Goal: Task Accomplishment & Management: Complete application form

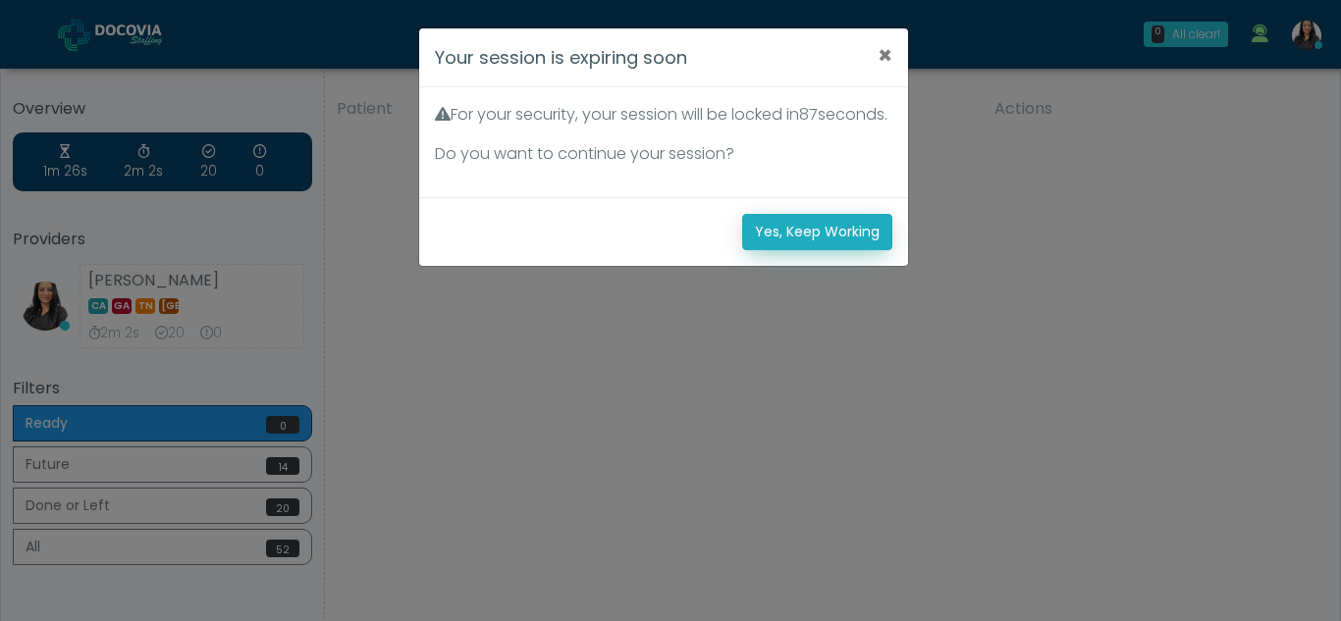
click at [852, 250] on button "Yes, Keep Working" at bounding box center [817, 232] width 150 height 36
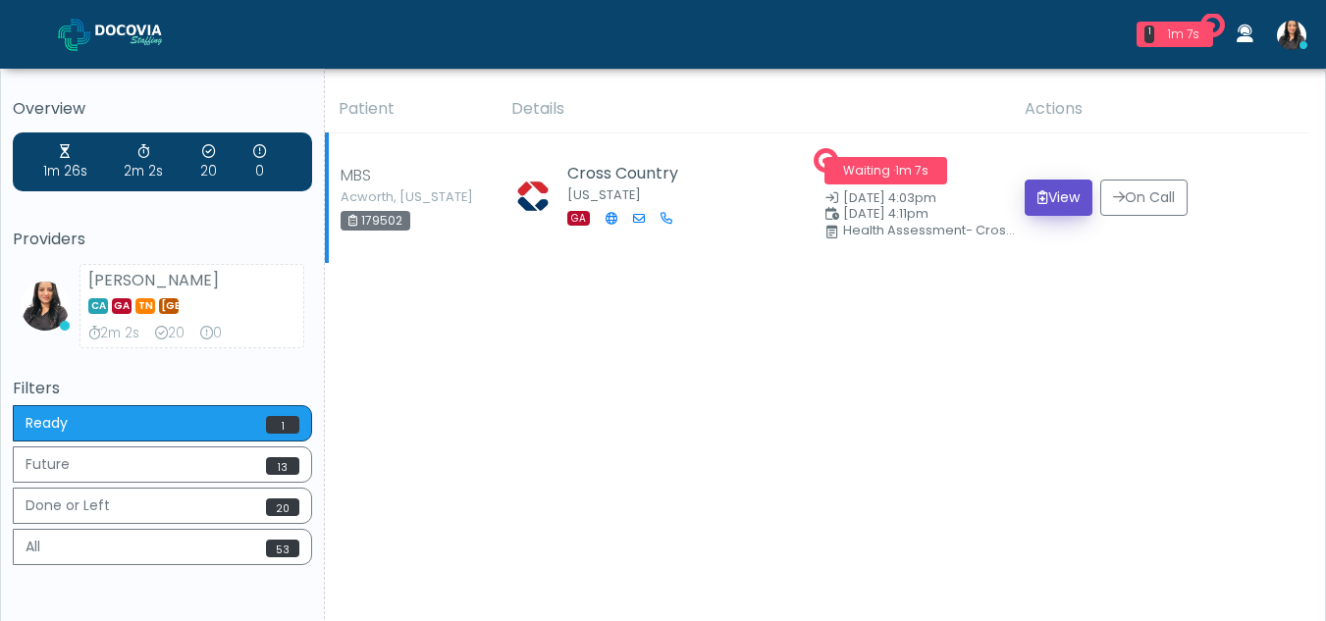
click at [1044, 185] on button "View" at bounding box center [1059, 198] width 68 height 36
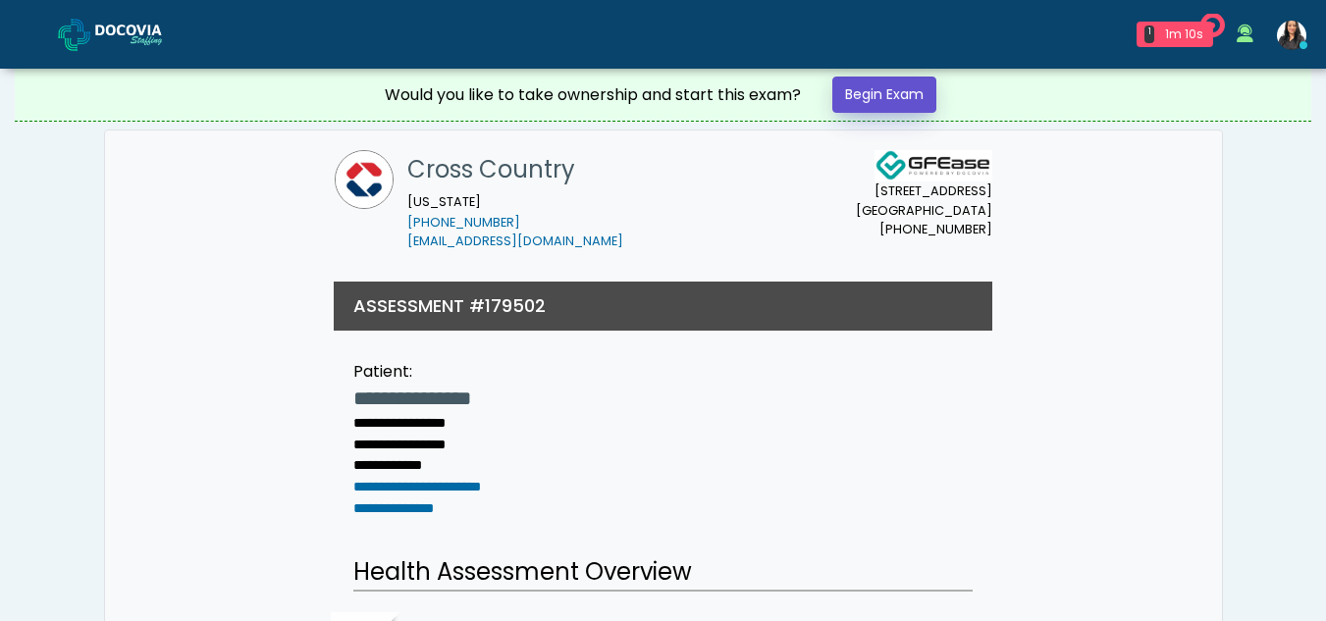
click at [883, 87] on link "Begin Exam" at bounding box center [884, 95] width 104 height 36
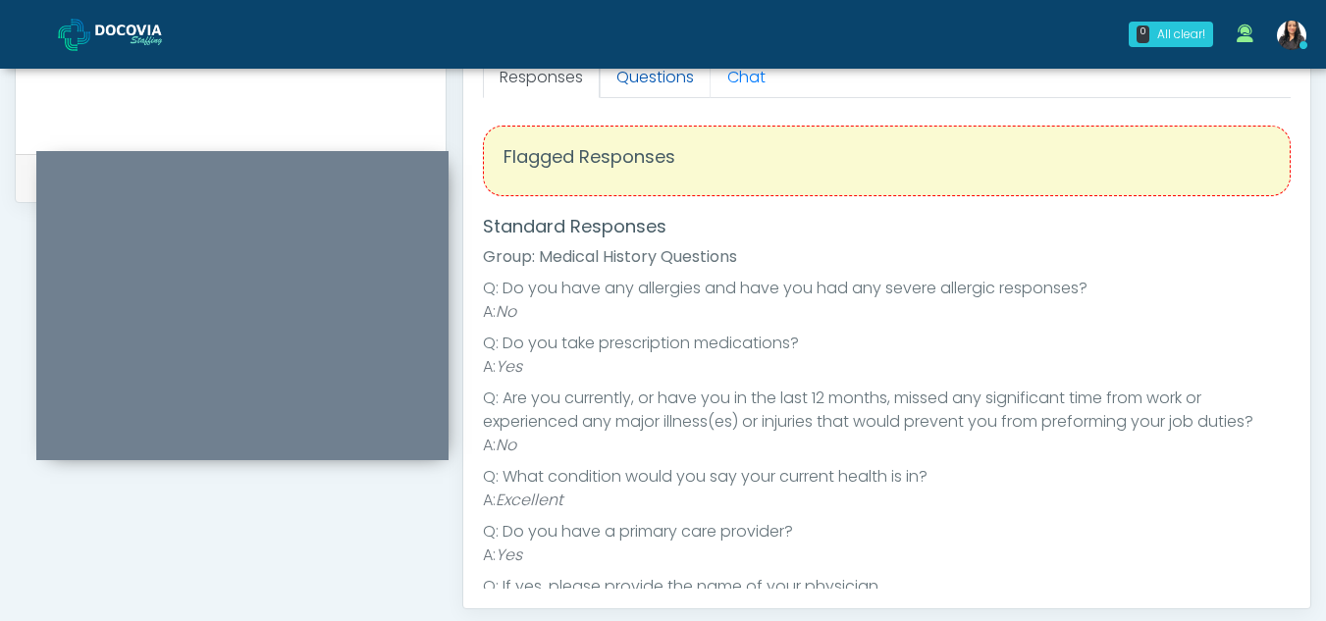
click at [680, 87] on link "Questions" at bounding box center [655, 77] width 111 height 41
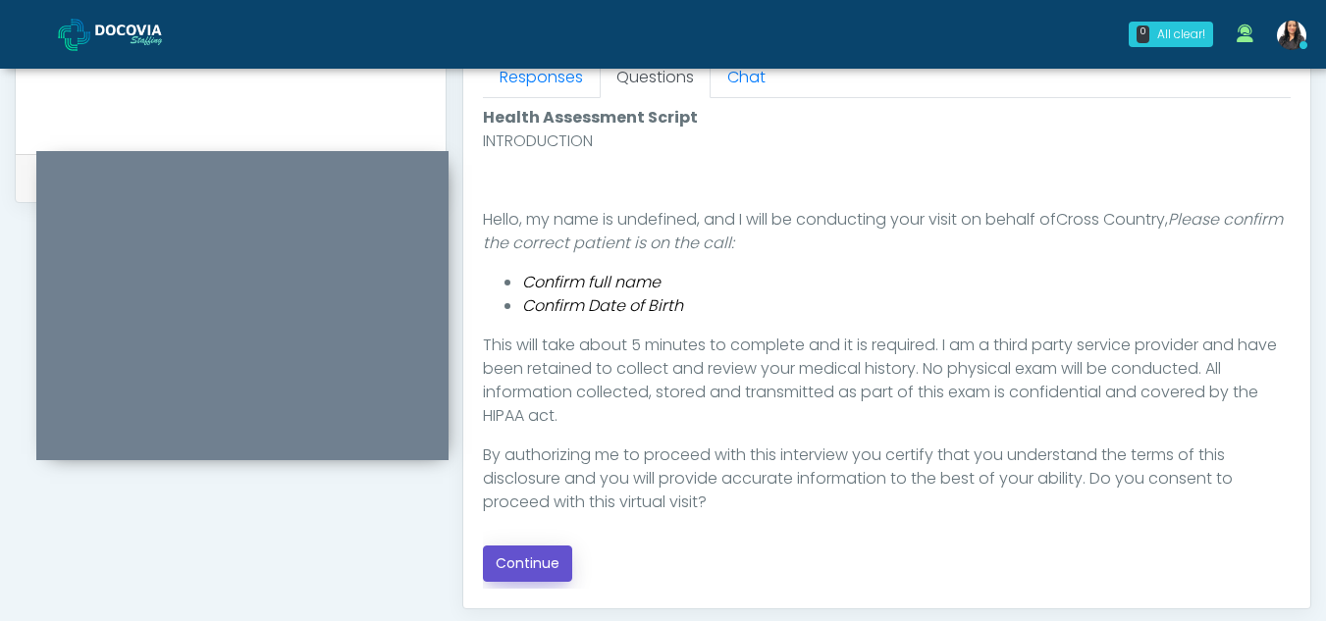
click at [533, 556] on button "Continue" at bounding box center [527, 564] width 89 height 36
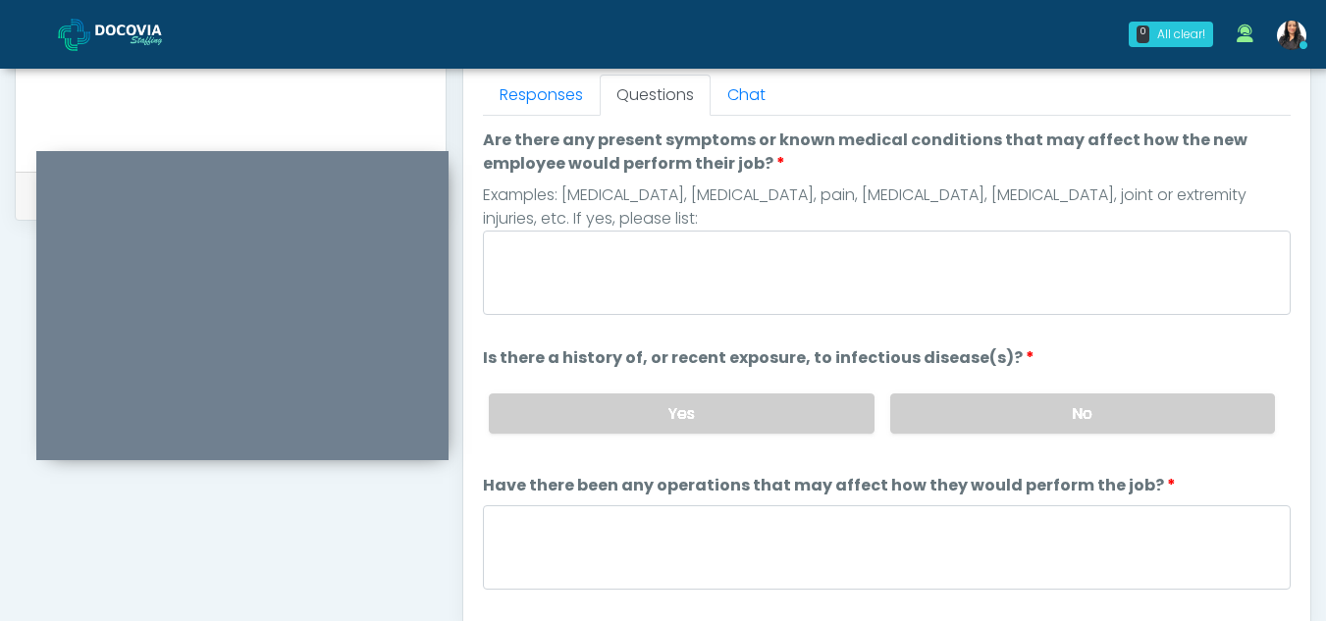
scroll to position [866, 0]
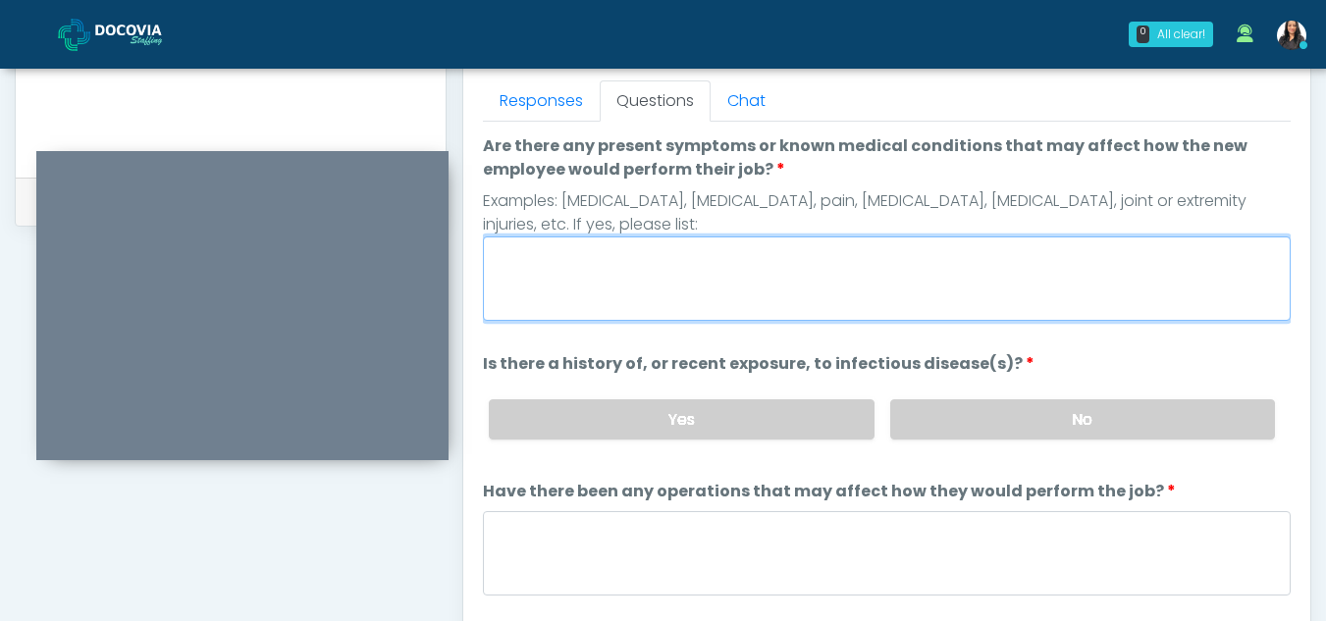
click at [601, 281] on textarea "Are there any present symptoms or known medical conditions that may affect how …" at bounding box center [887, 279] width 808 height 84
type textarea "**"
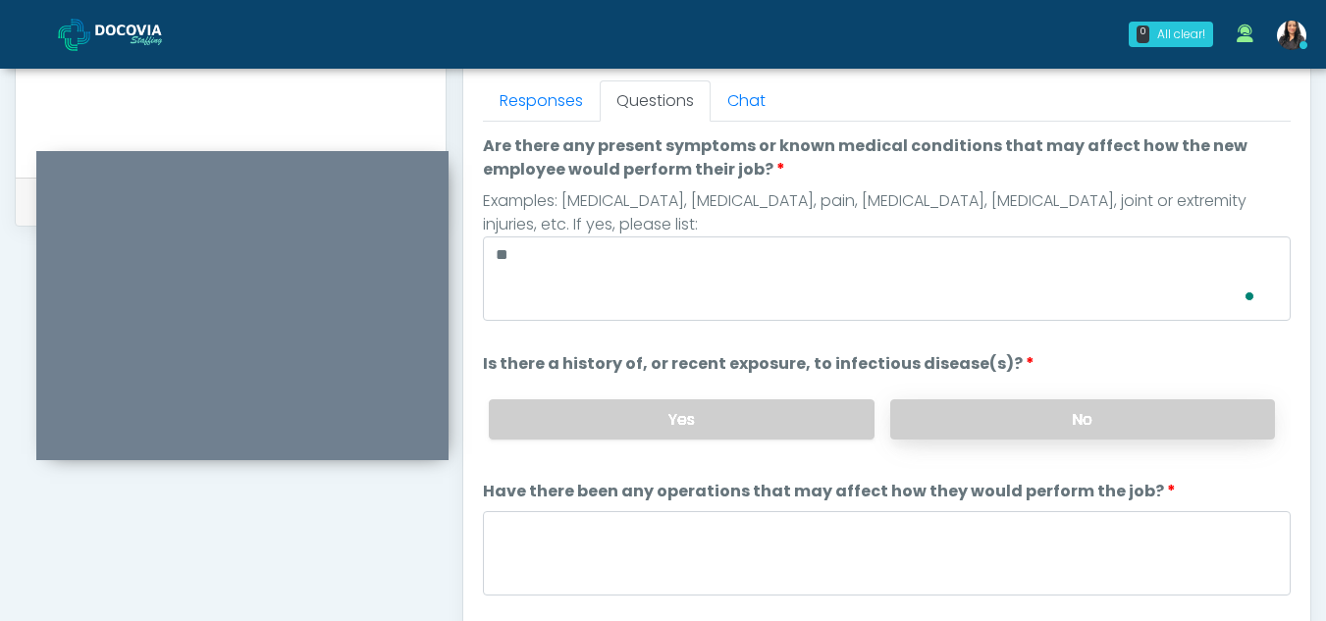
click at [1055, 436] on label "No" at bounding box center [1082, 419] width 385 height 40
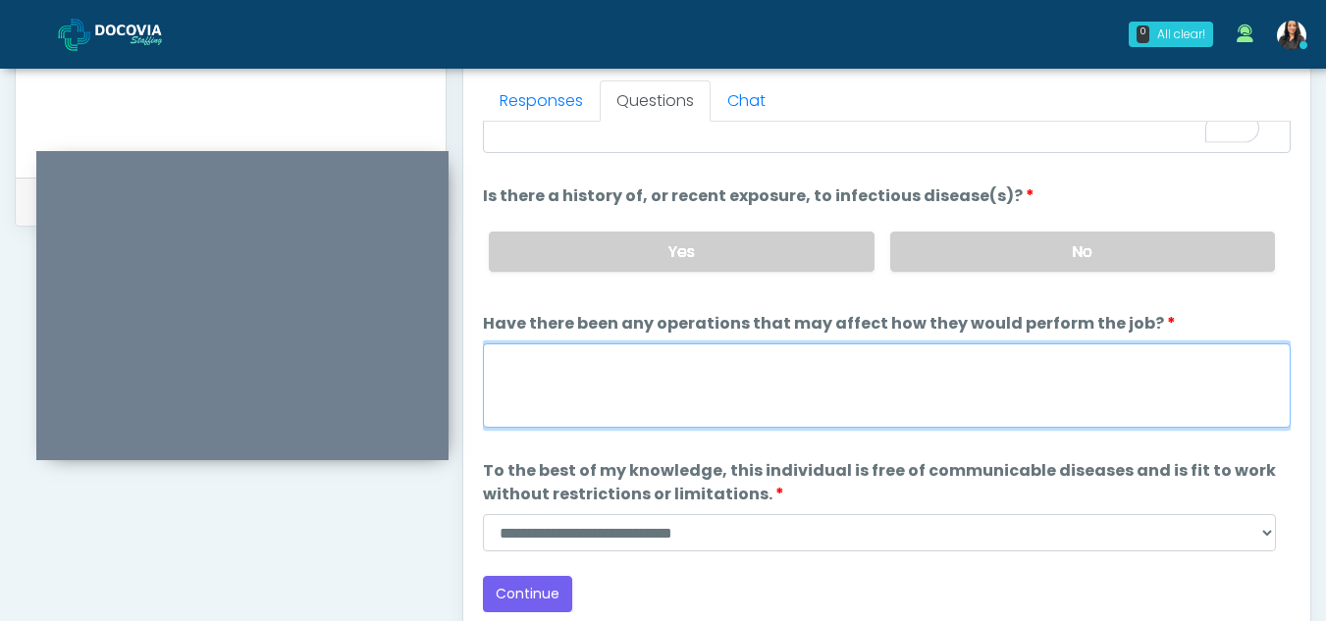
click at [526, 381] on textarea "Have there been any operations that may affect how they would perform the job?" at bounding box center [887, 386] width 808 height 84
type textarea "**"
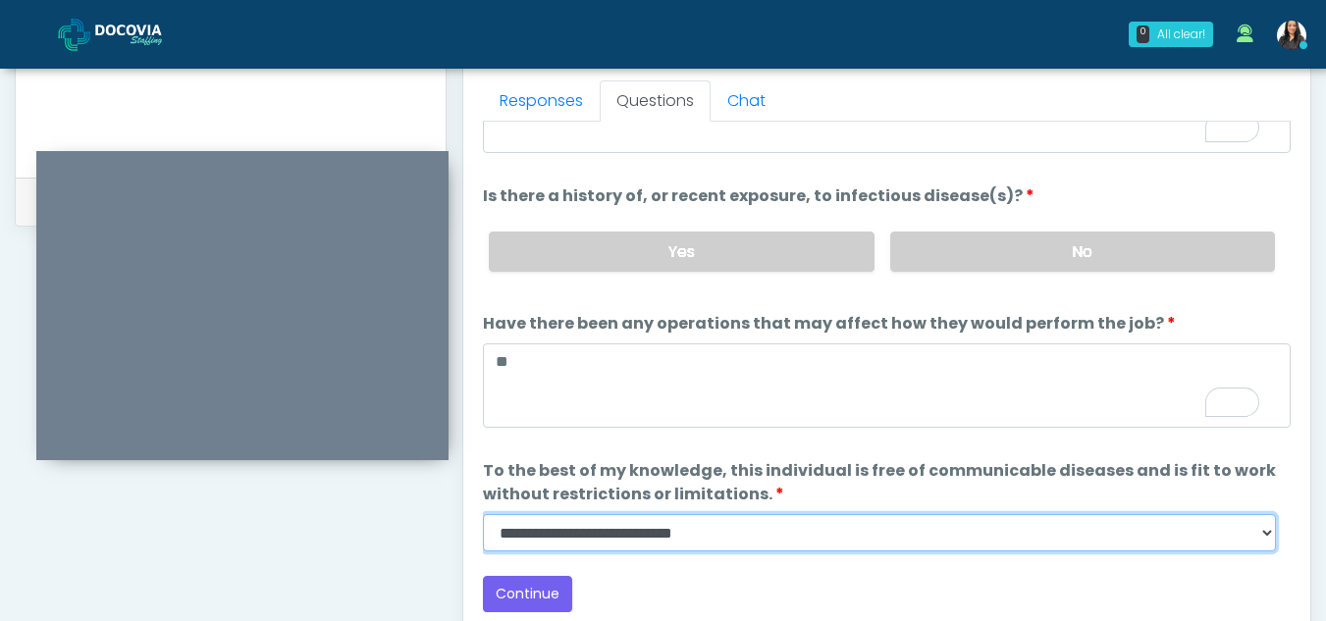
click at [1263, 535] on select "**********" at bounding box center [879, 532] width 793 height 37
select select "******"
click at [483, 514] on select "**********" at bounding box center [879, 532] width 793 height 37
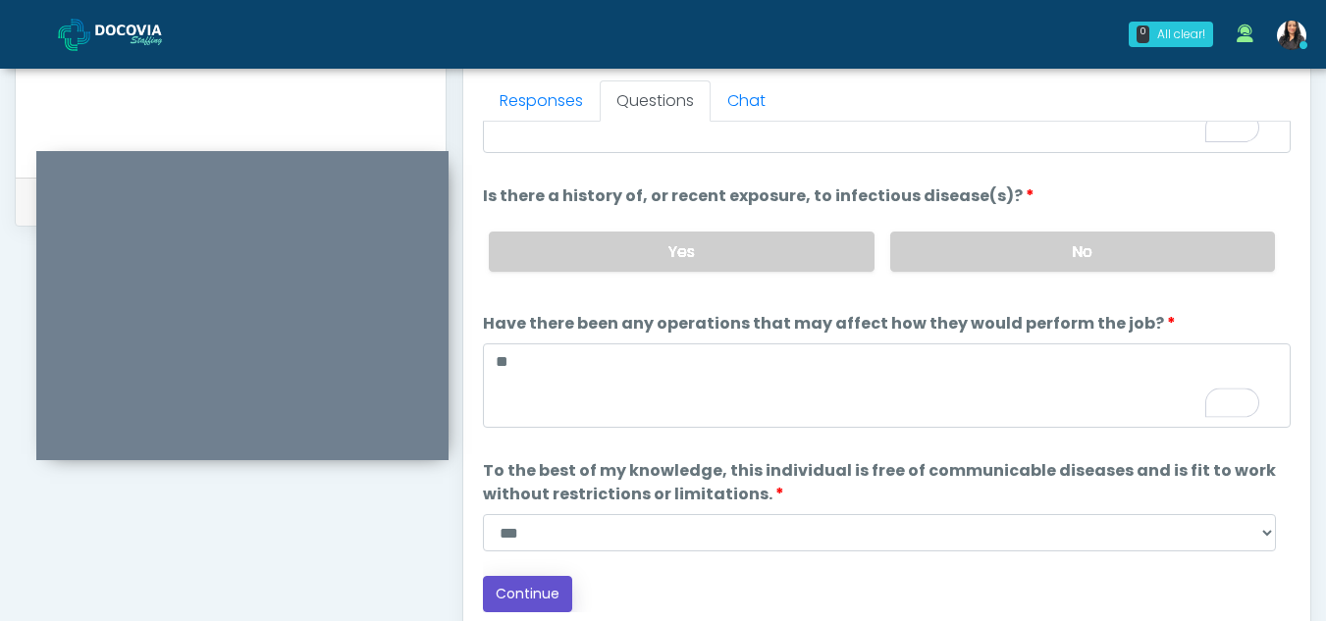
click at [514, 595] on button "Continue" at bounding box center [527, 594] width 89 height 36
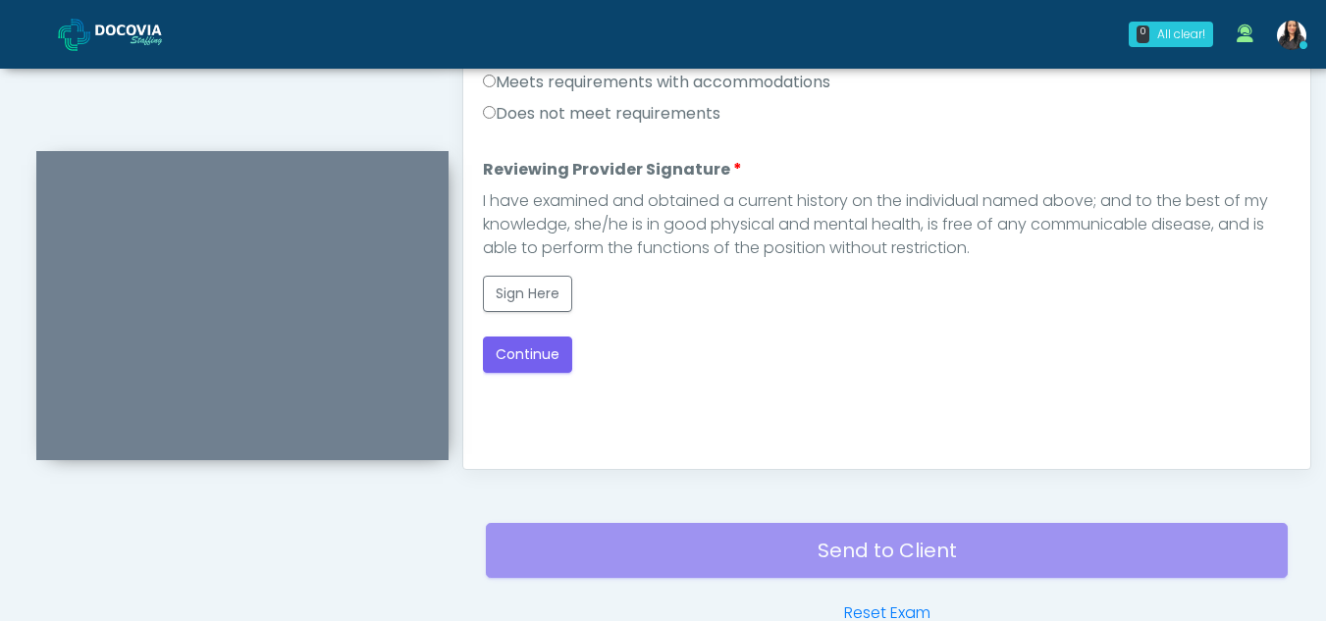
scroll to position [925, 0]
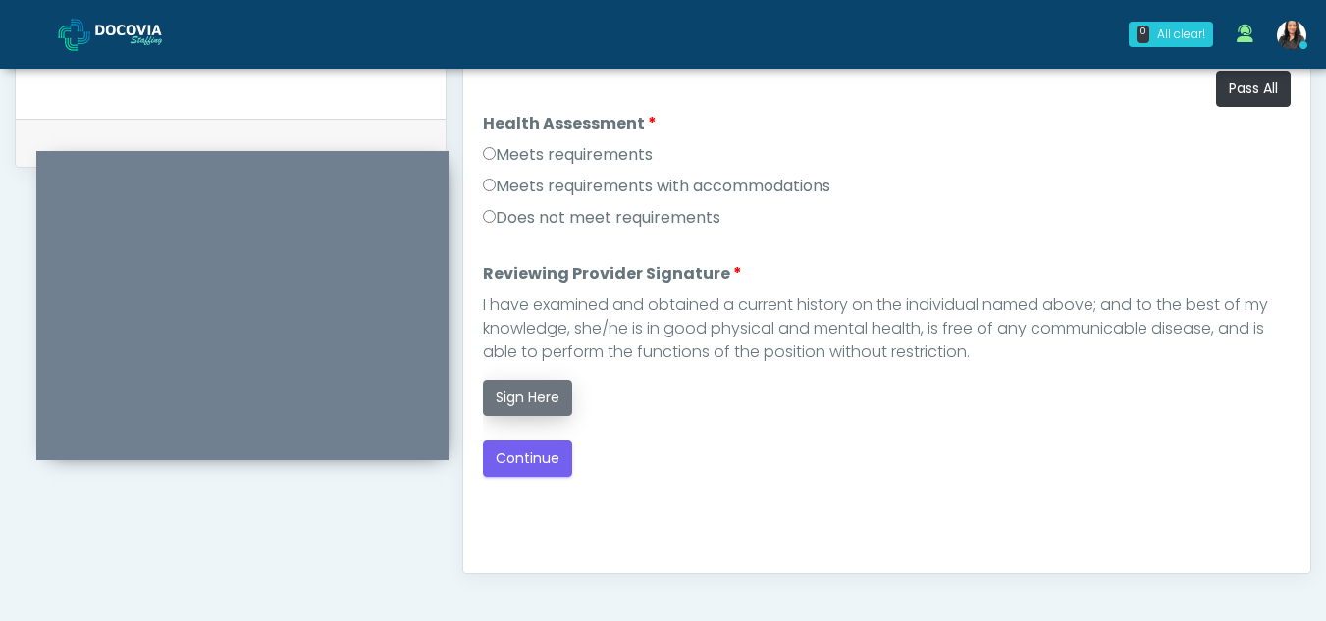
click at [539, 395] on button "Sign Here" at bounding box center [527, 398] width 89 height 36
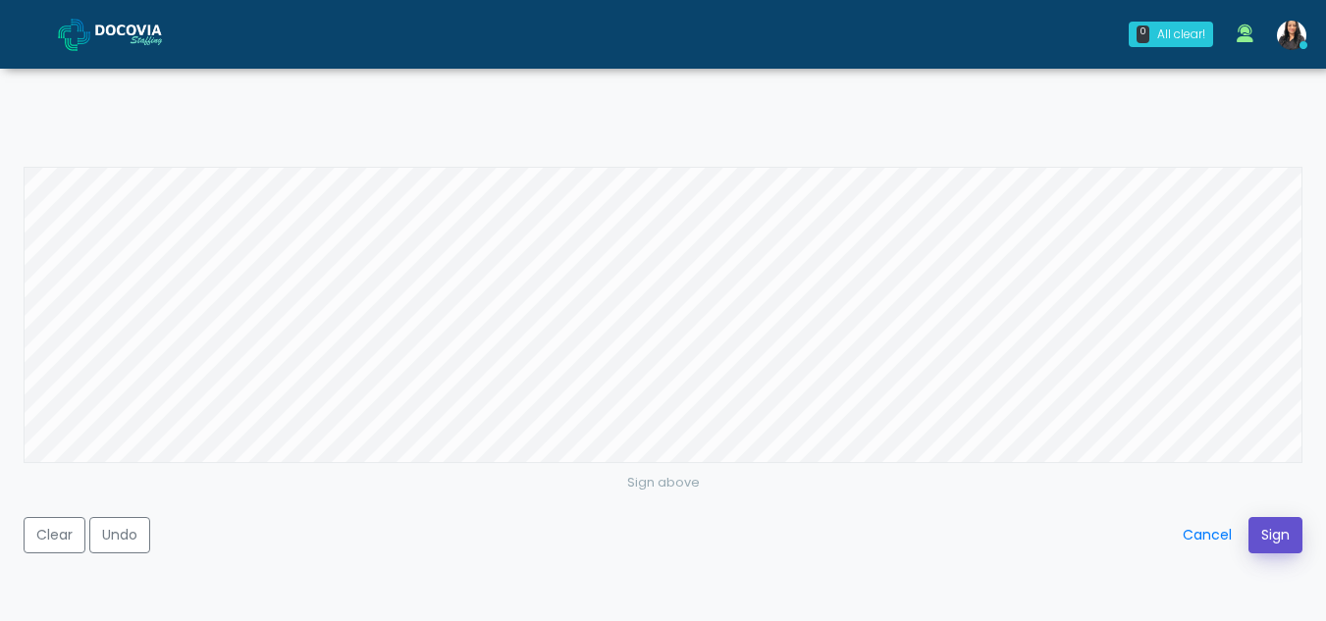
click at [1260, 525] on button "Sign" at bounding box center [1275, 535] width 54 height 36
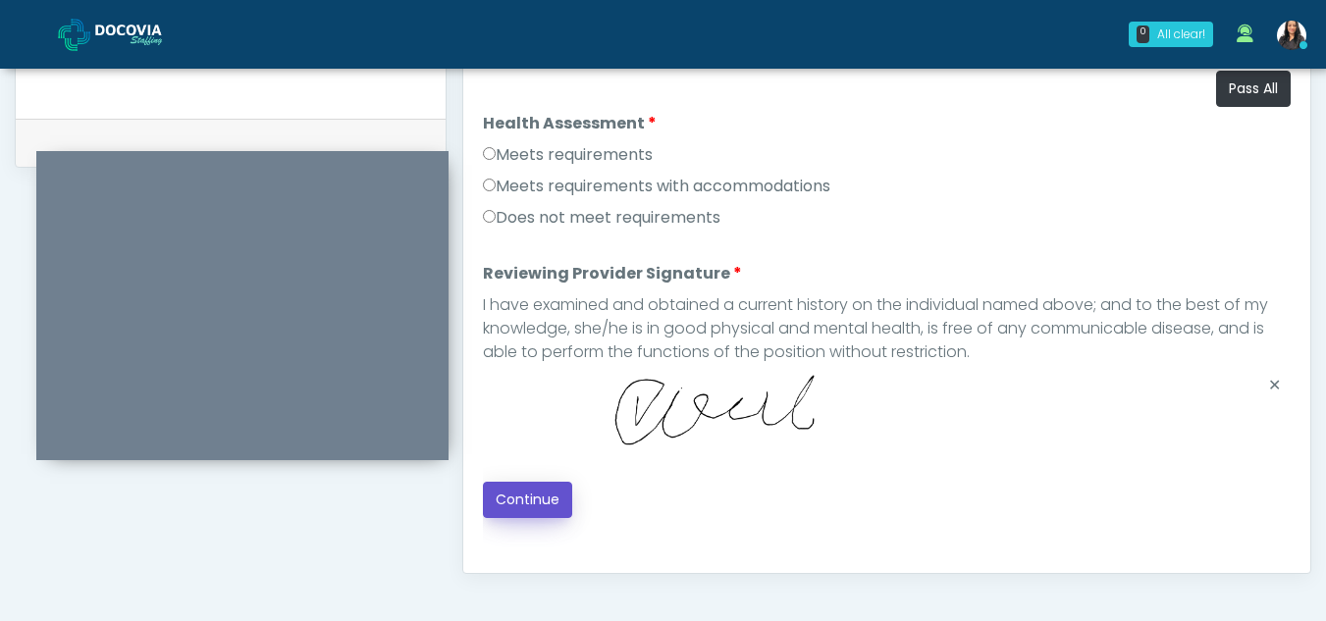
click at [528, 503] on button "Continue" at bounding box center [527, 500] width 89 height 36
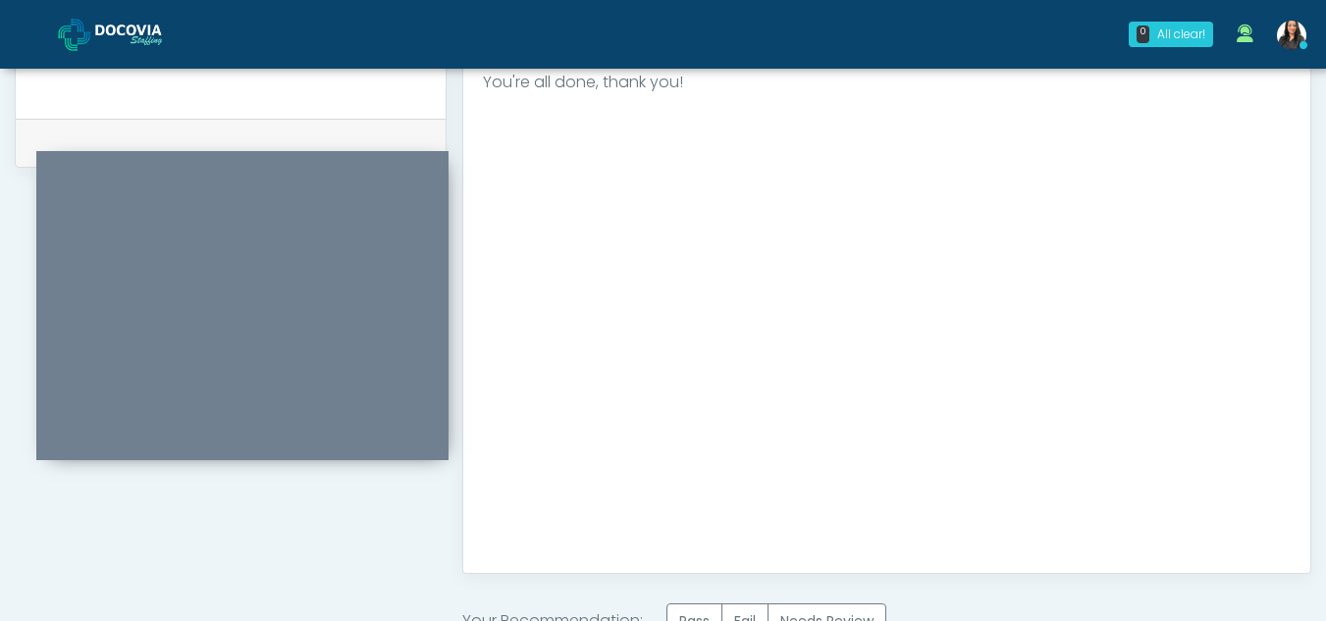
scroll to position [1177, 0]
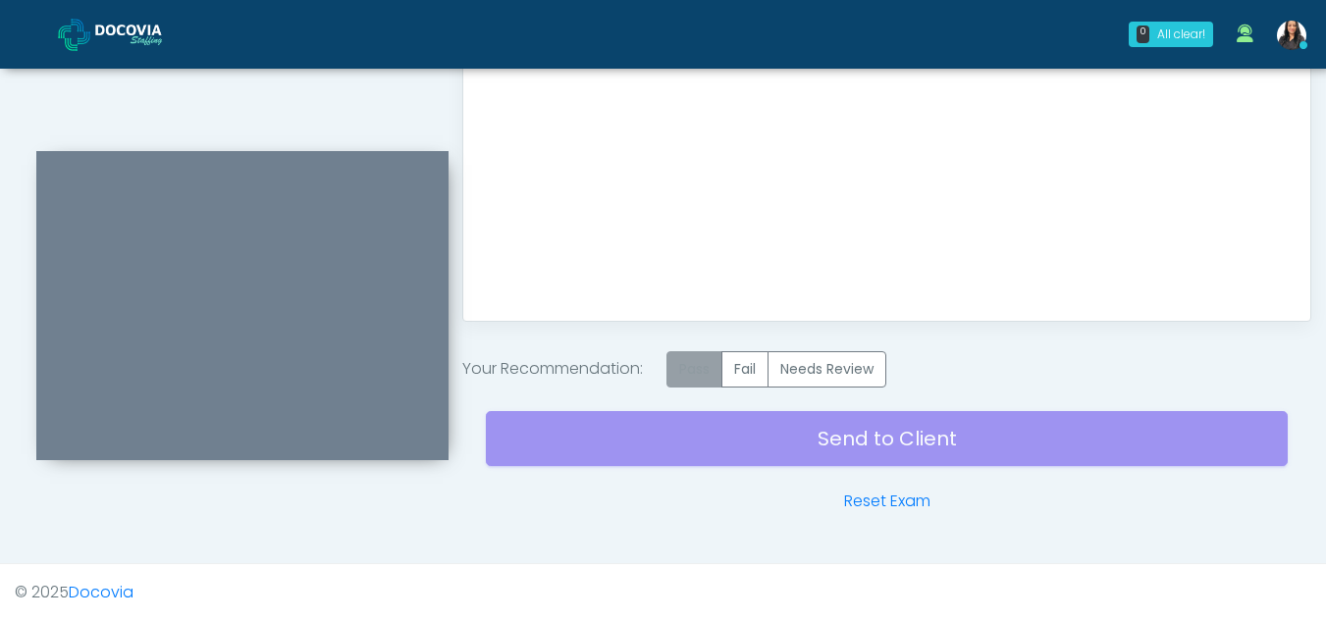
click at [694, 377] on label "Pass" at bounding box center [694, 369] width 56 height 36
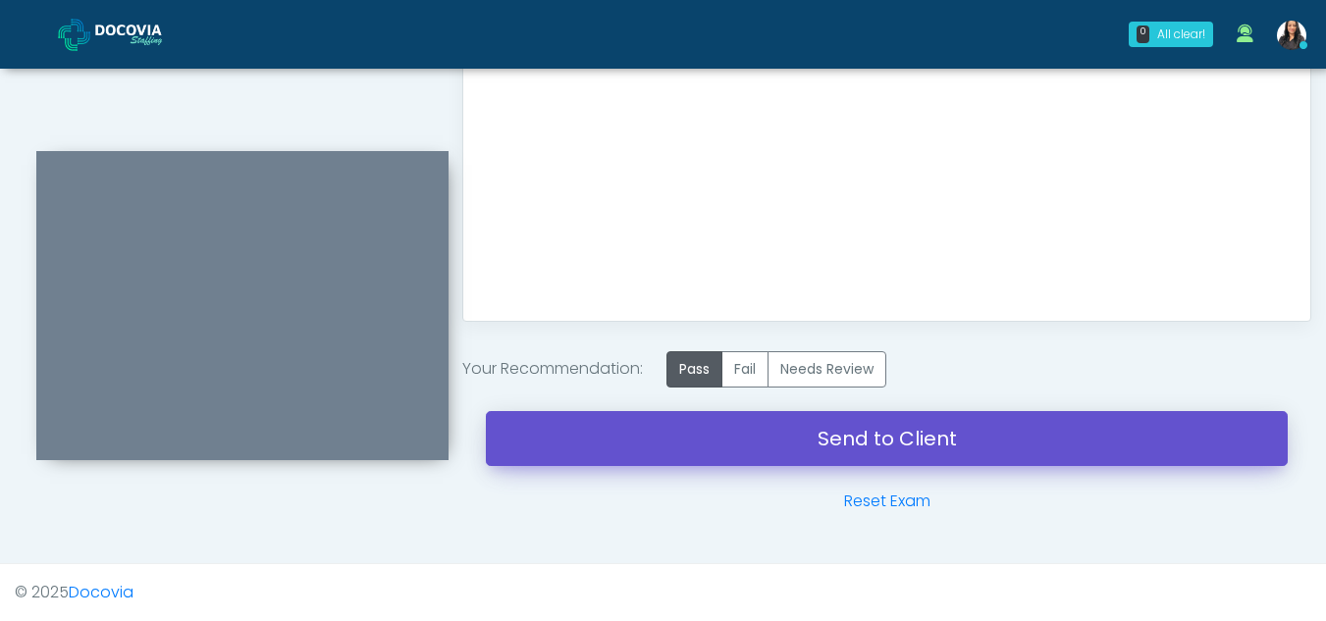
click at [881, 444] on link "Send to Client" at bounding box center [887, 438] width 802 height 55
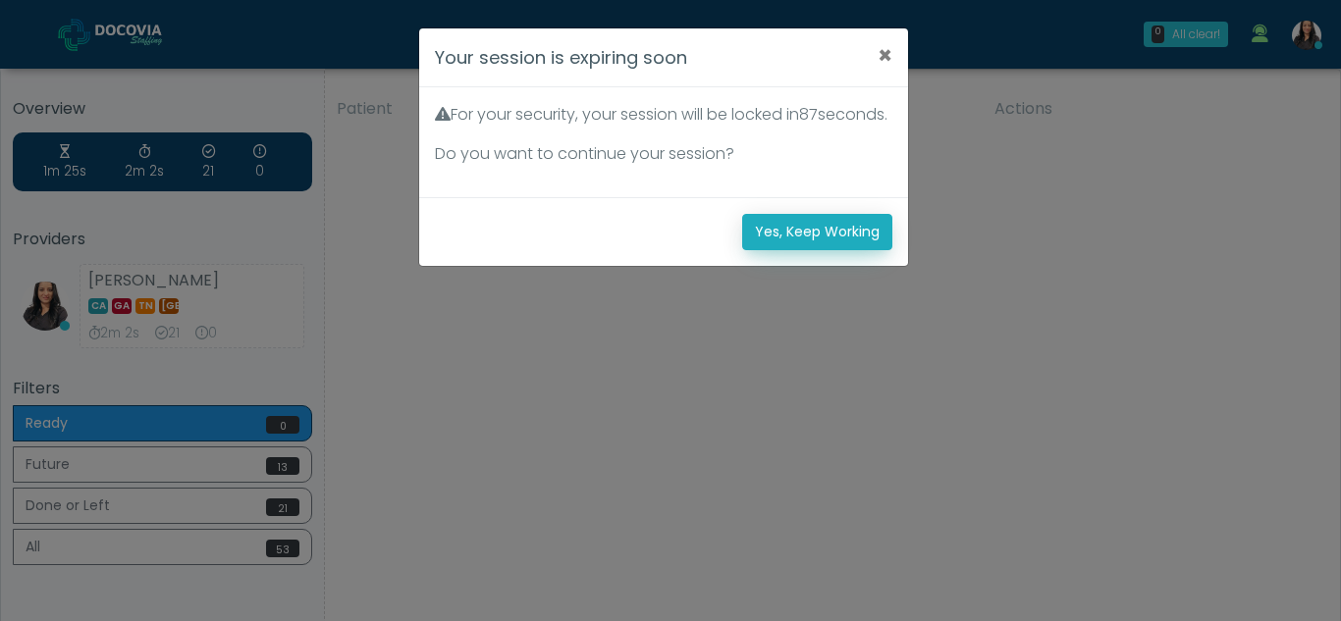
click at [836, 249] on button "Yes, Keep Working" at bounding box center [817, 232] width 150 height 36
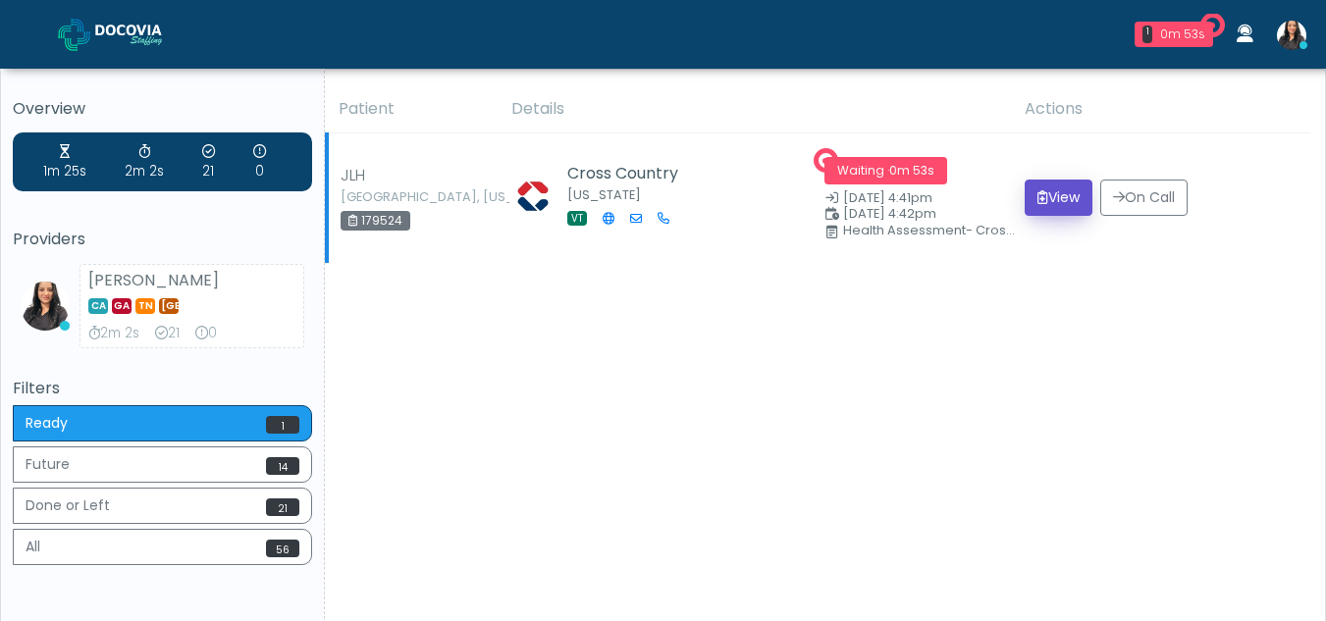
click at [1055, 193] on button "View" at bounding box center [1059, 198] width 68 height 36
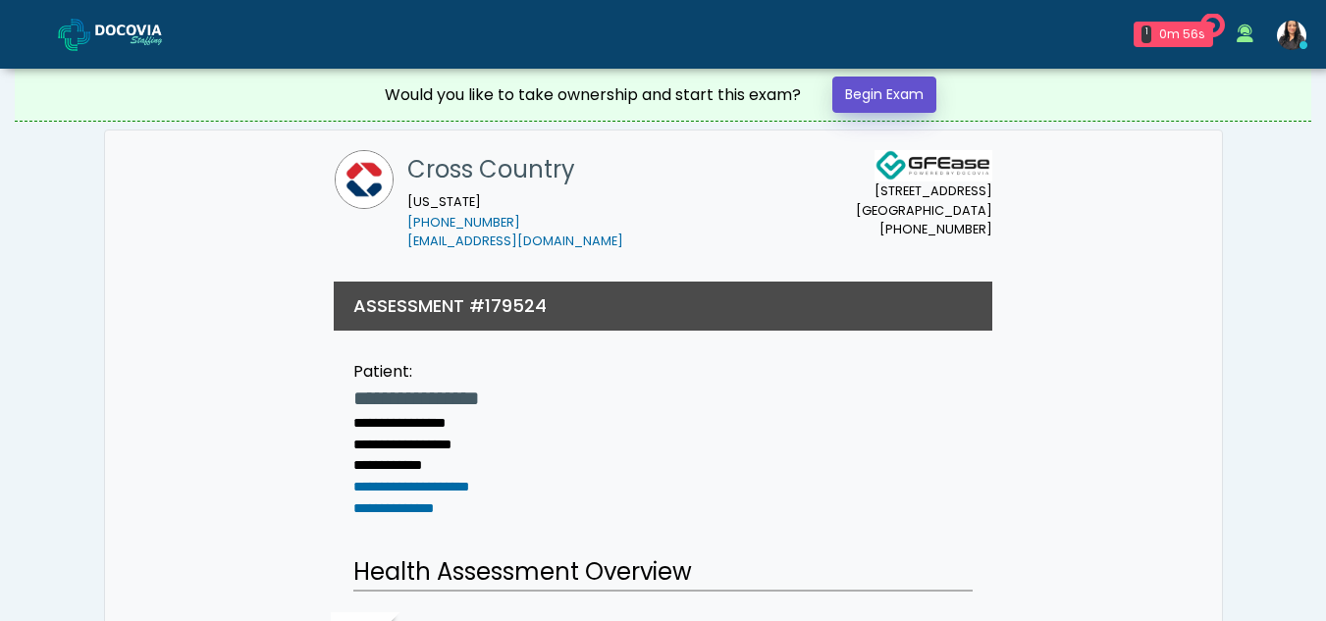
click at [892, 88] on link "Begin Exam" at bounding box center [884, 95] width 104 height 36
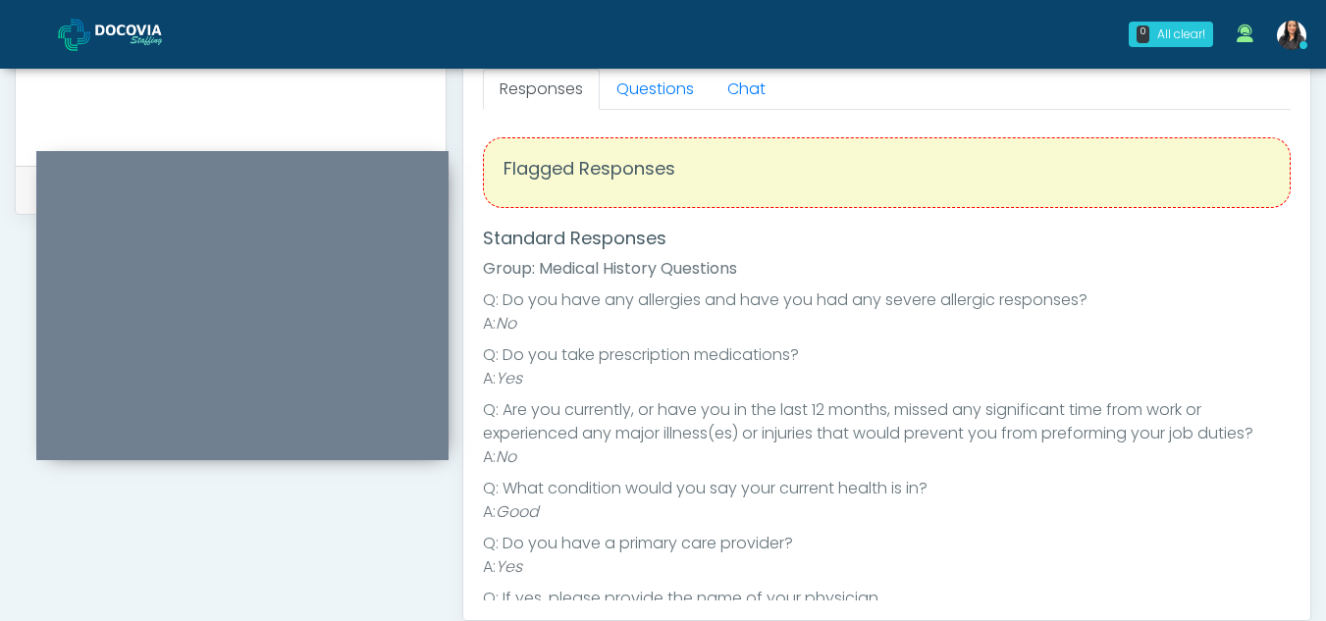
scroll to position [827, 0]
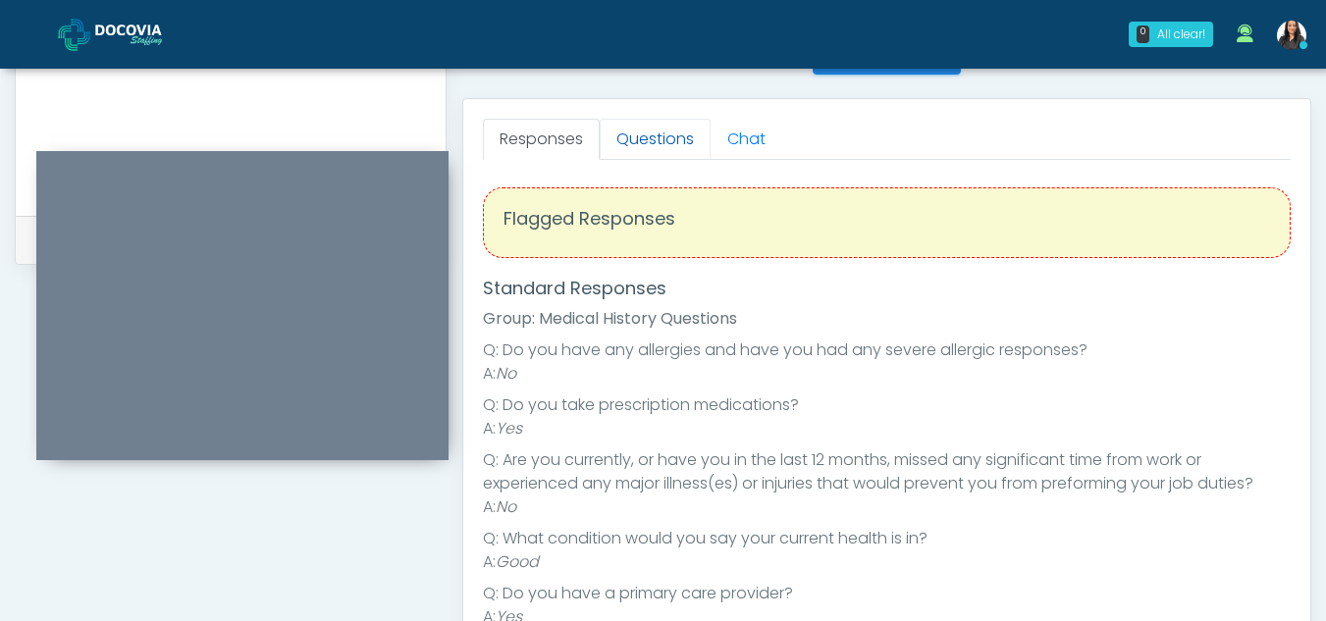
click at [630, 119] on link "Questions" at bounding box center [655, 139] width 111 height 41
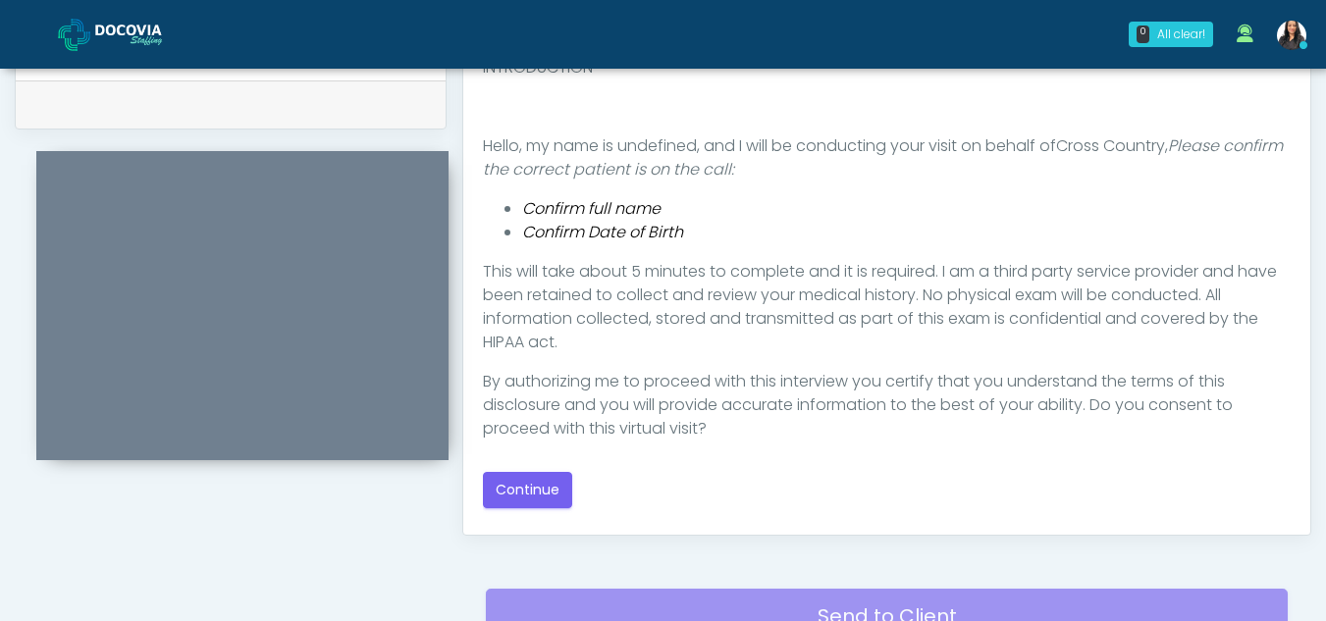
scroll to position [978, 0]
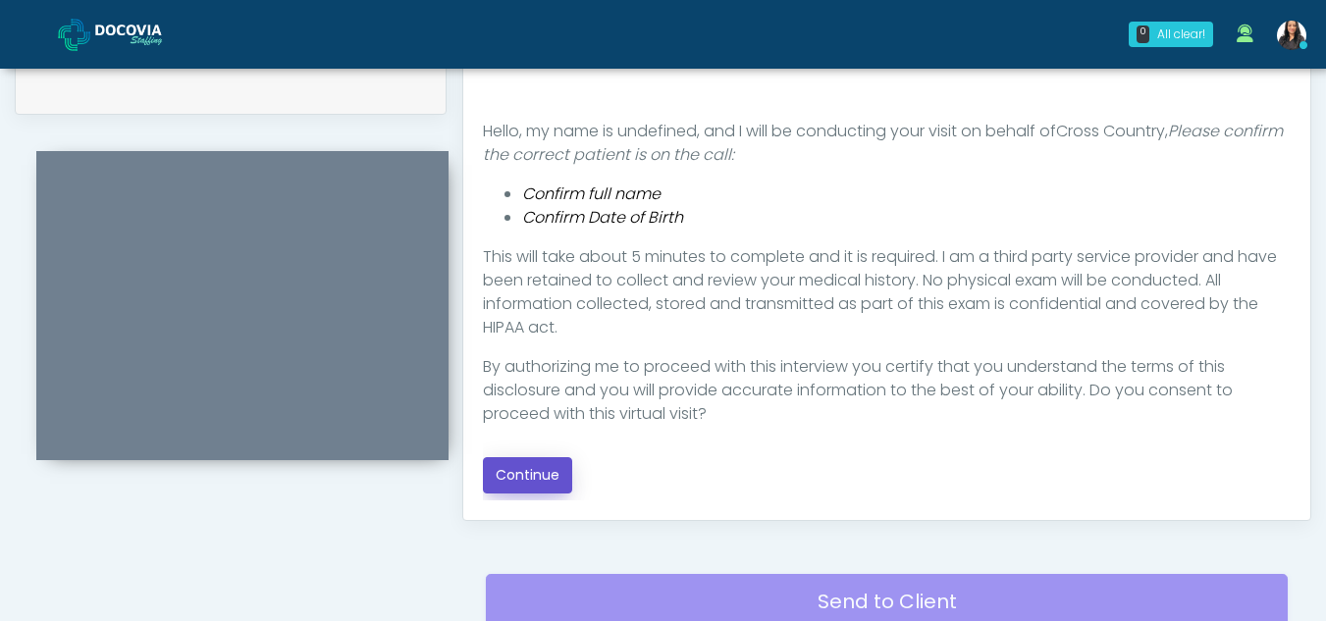
click at [553, 470] on button "Continue" at bounding box center [527, 475] width 89 height 36
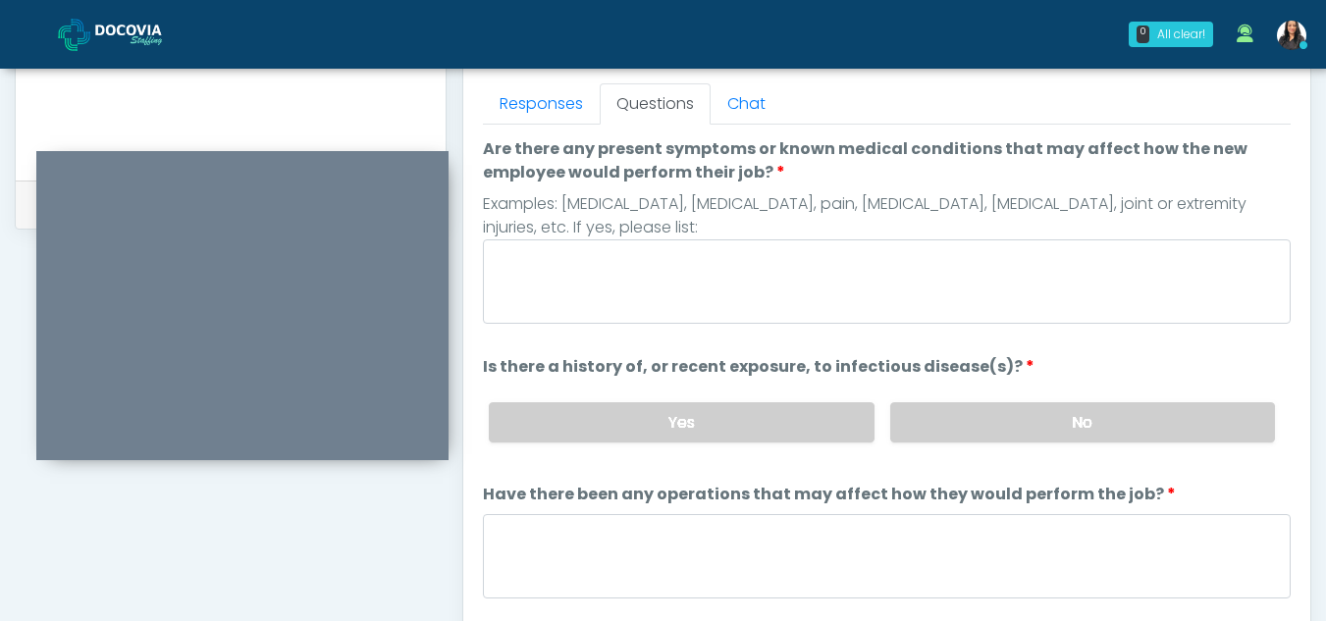
scroll to position [830, 0]
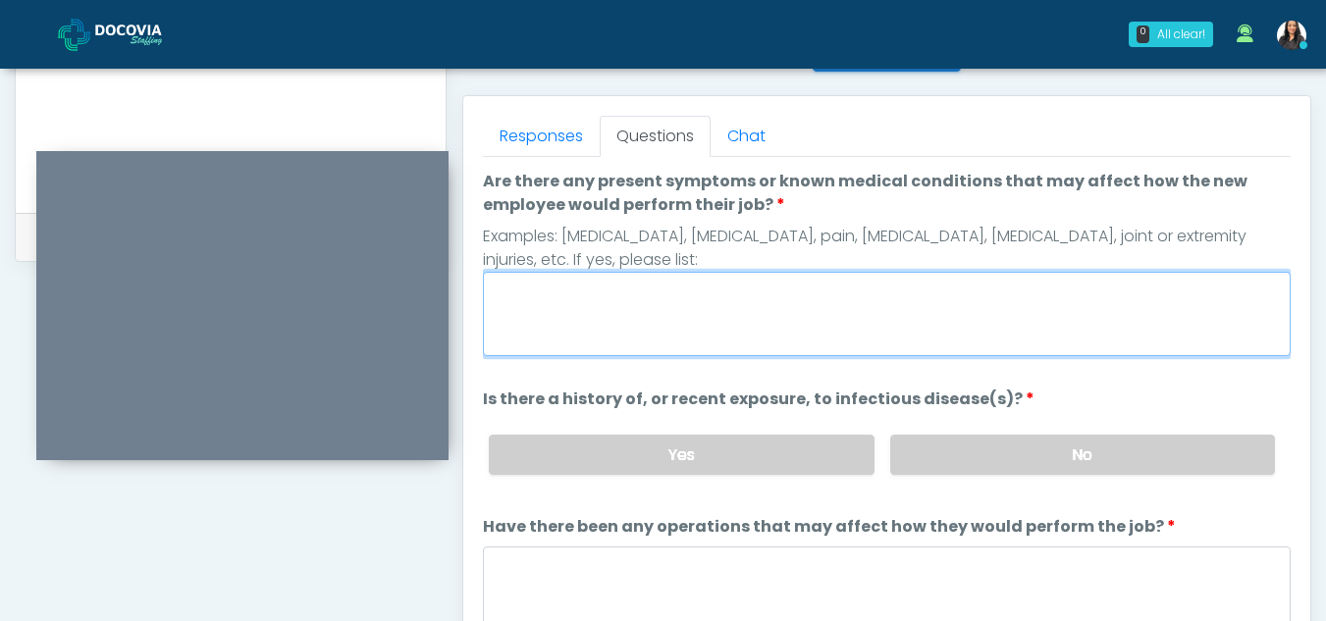
click at [634, 313] on textarea "Are there any present symptoms or known medical conditions that may affect how …" at bounding box center [887, 314] width 808 height 84
type textarea "**"
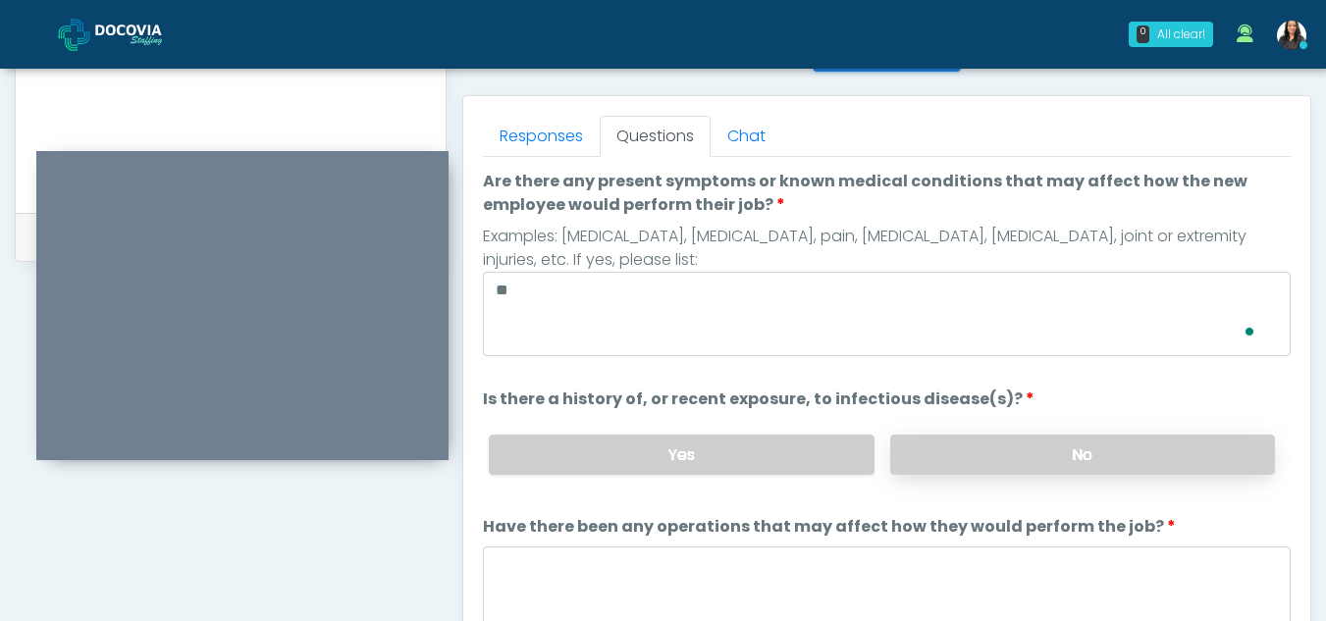
click at [1082, 452] on label "No" at bounding box center [1082, 455] width 385 height 40
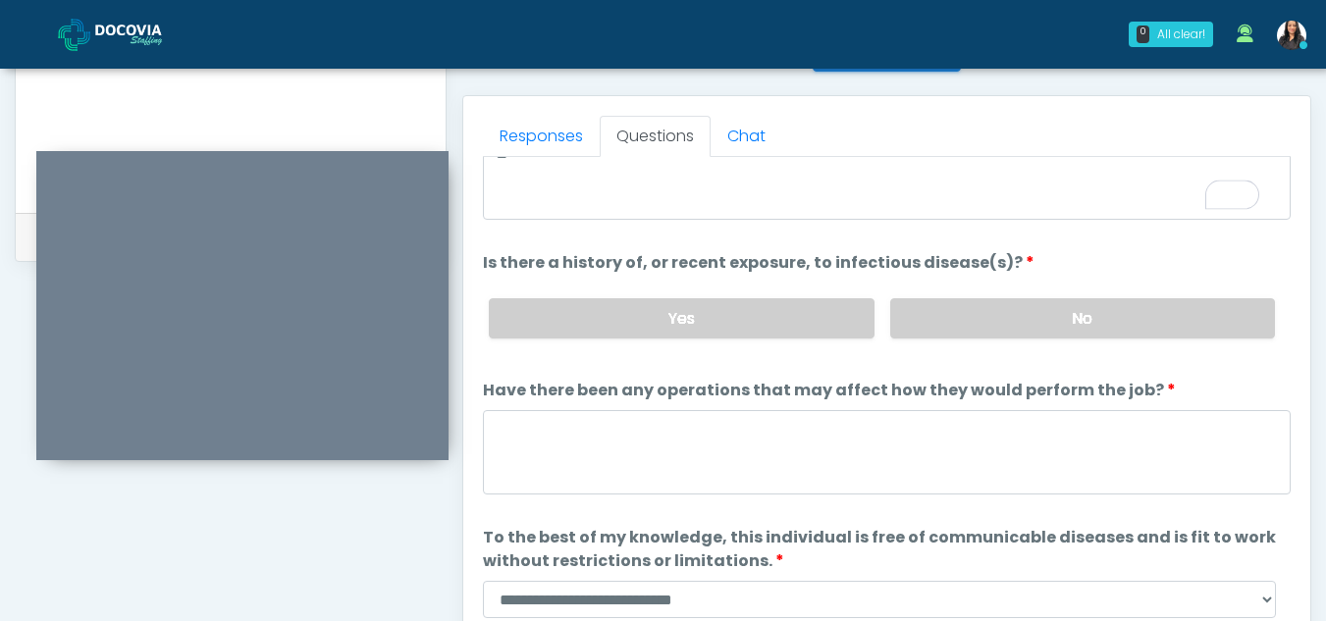
scroll to position [168, 0]
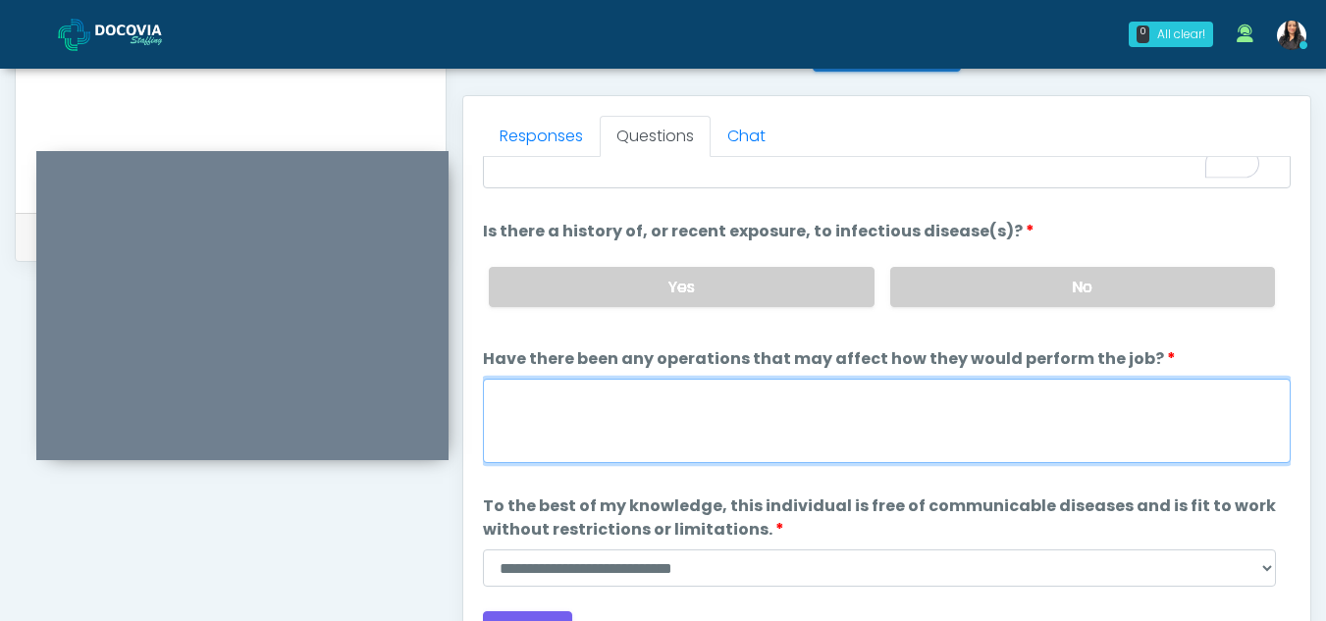
click at [566, 417] on textarea "Have there been any operations that may affect how they would perform the job?" at bounding box center [887, 421] width 808 height 84
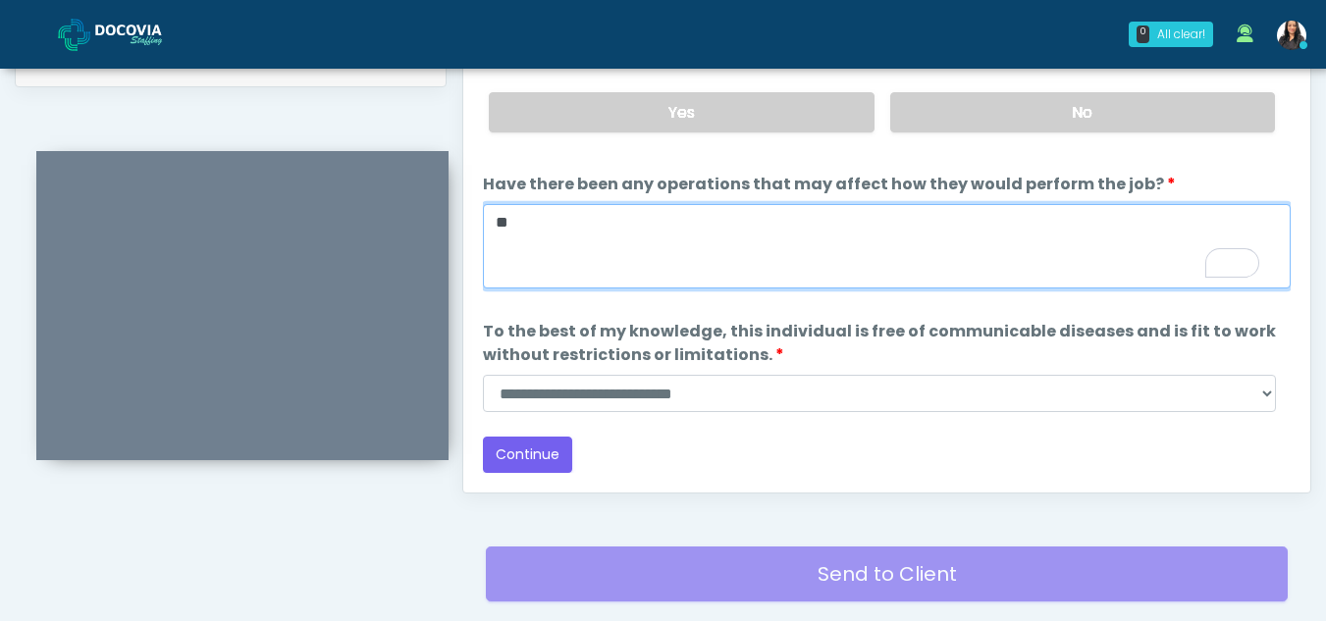
scroll to position [1043, 0]
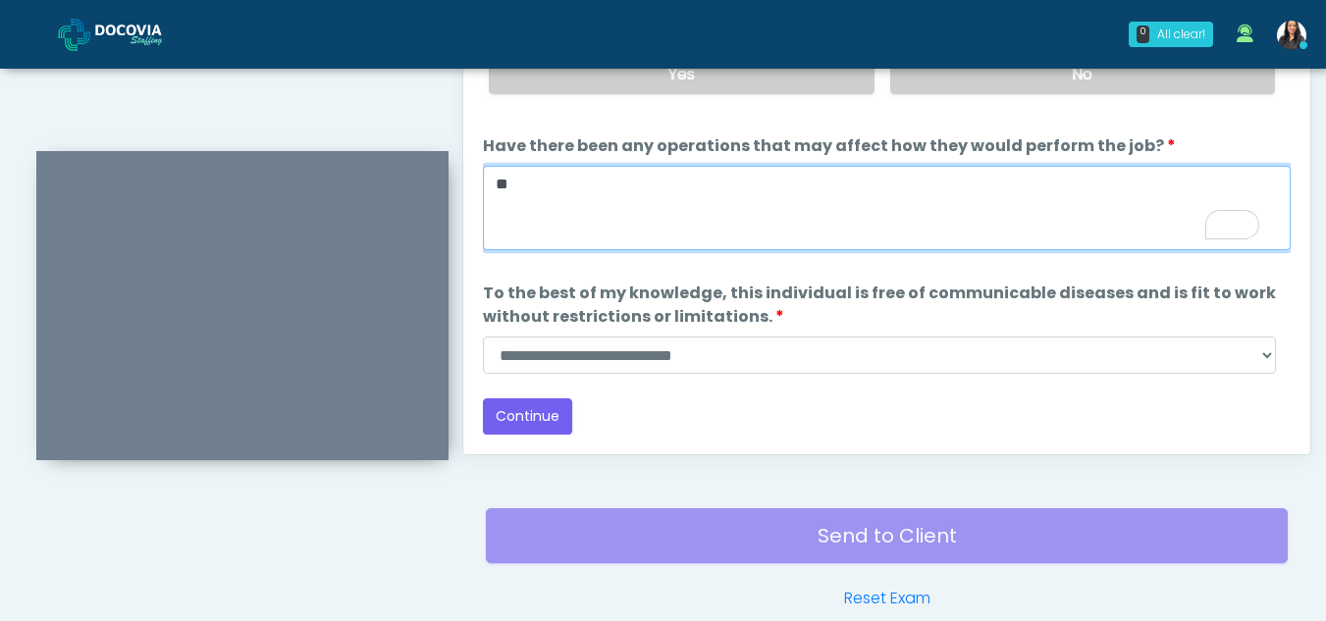
type textarea "**"
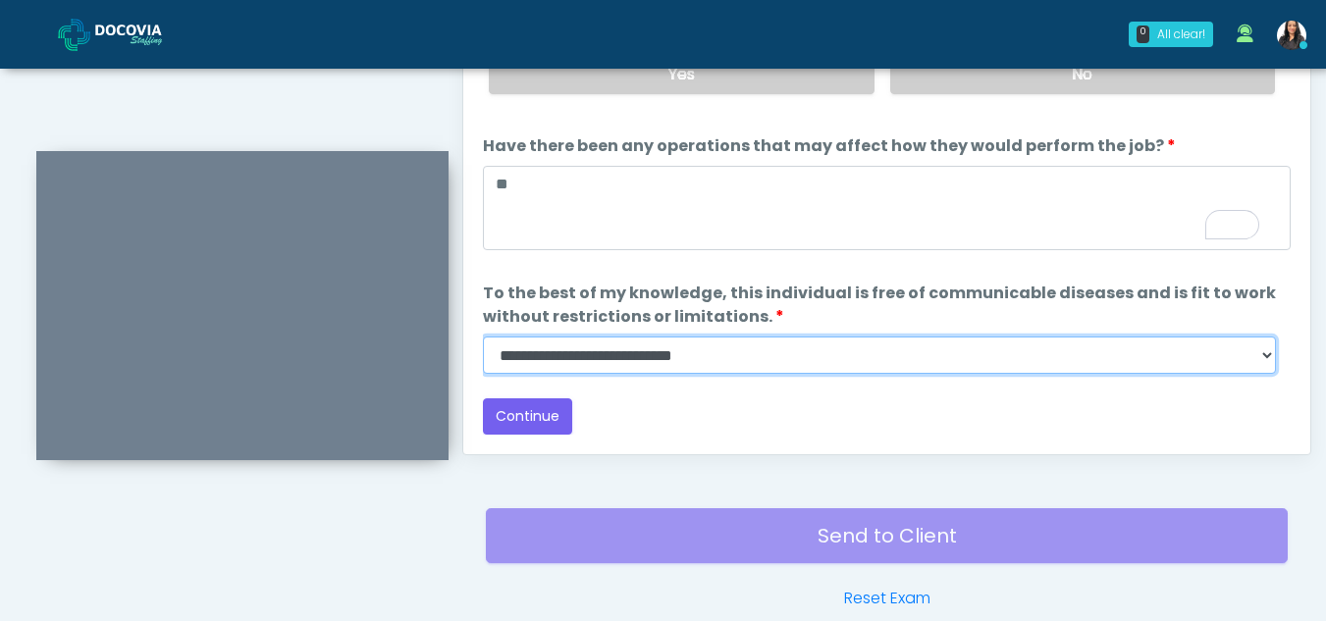
click at [1272, 350] on select "**********" at bounding box center [879, 355] width 793 height 37
select select "******"
click at [483, 337] on select "**********" at bounding box center [879, 355] width 793 height 37
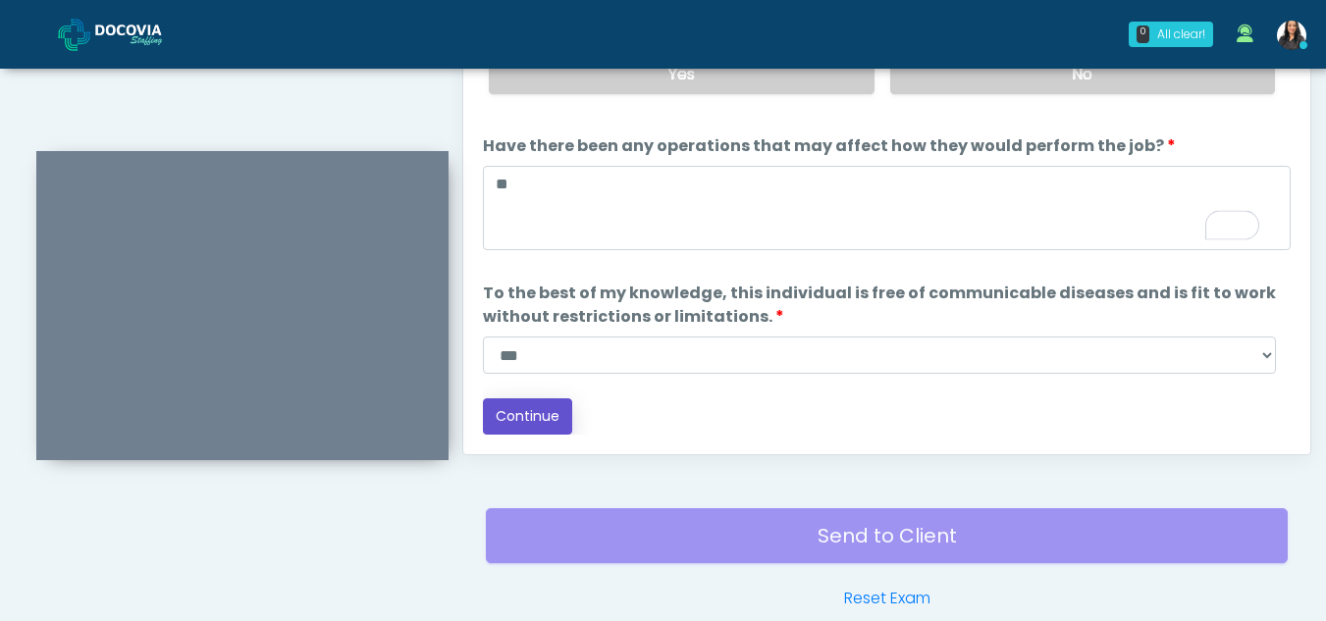
click at [542, 419] on button "Continue" at bounding box center [527, 416] width 89 height 36
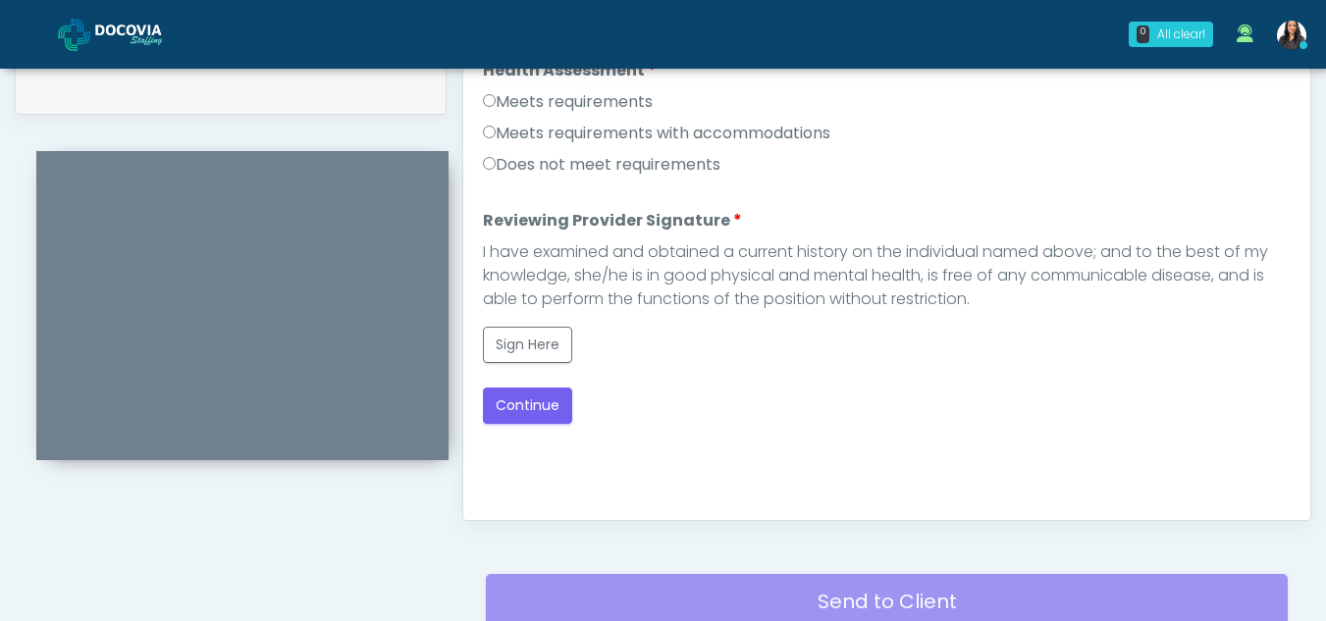
scroll to position [901, 0]
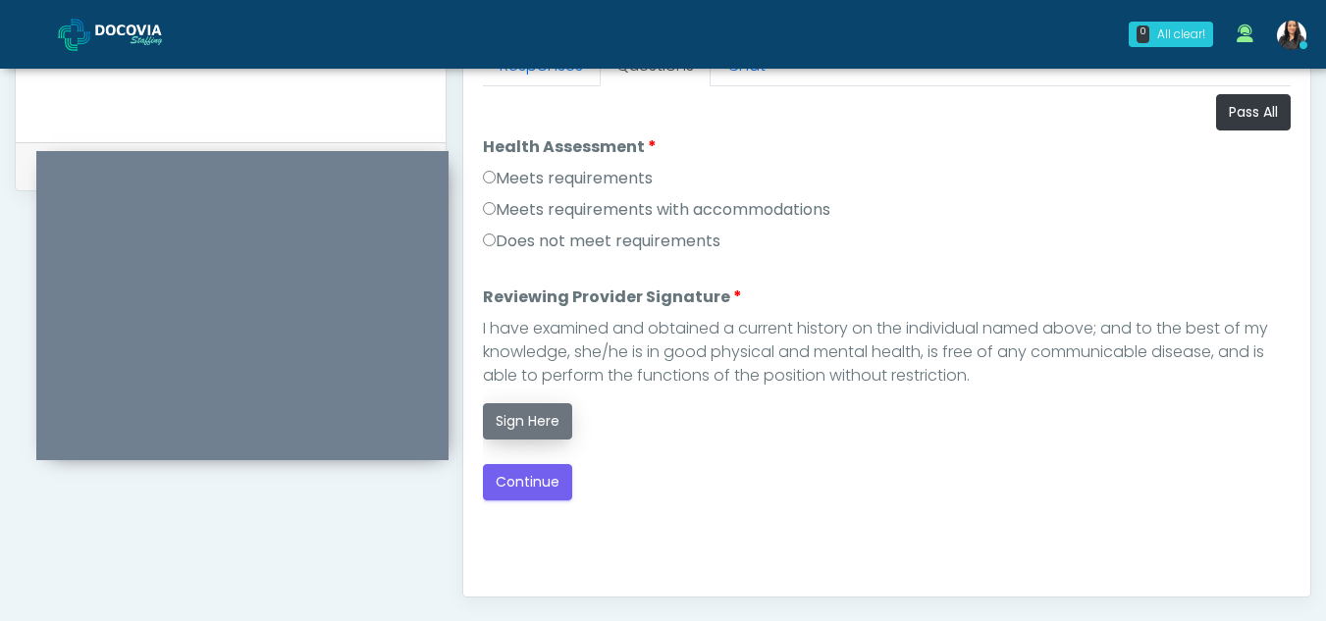
click at [528, 410] on button "Sign Here" at bounding box center [527, 421] width 89 height 36
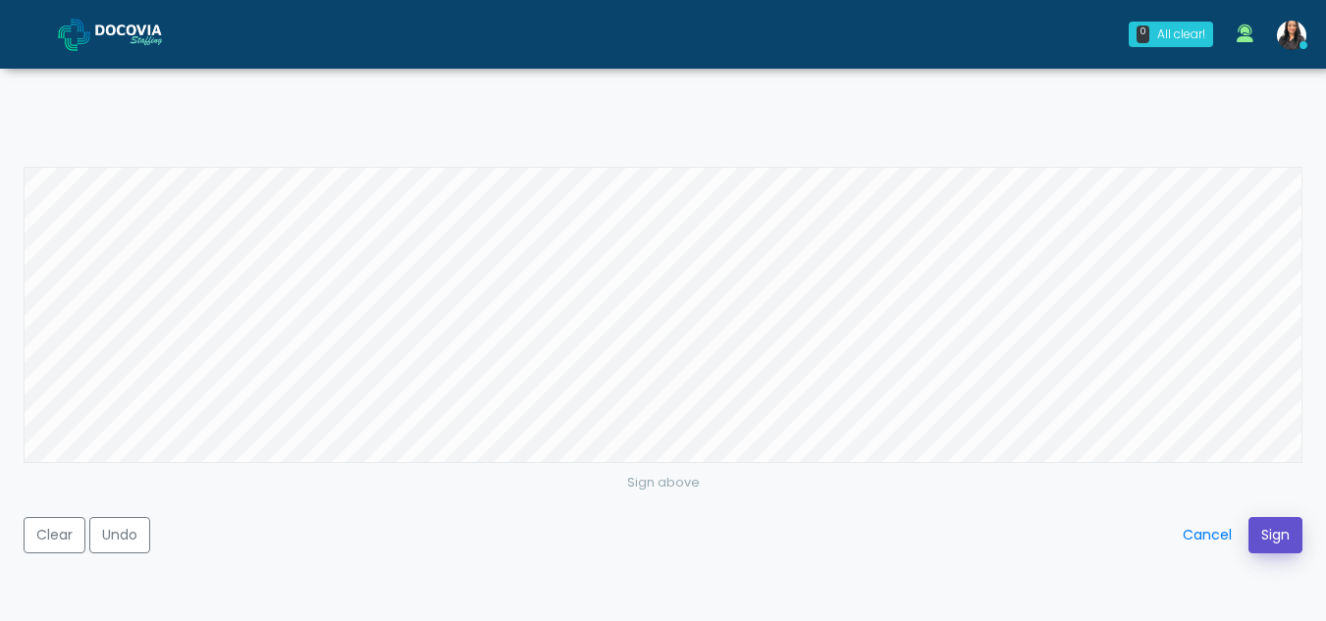
click at [1270, 530] on button "Sign" at bounding box center [1275, 535] width 54 height 36
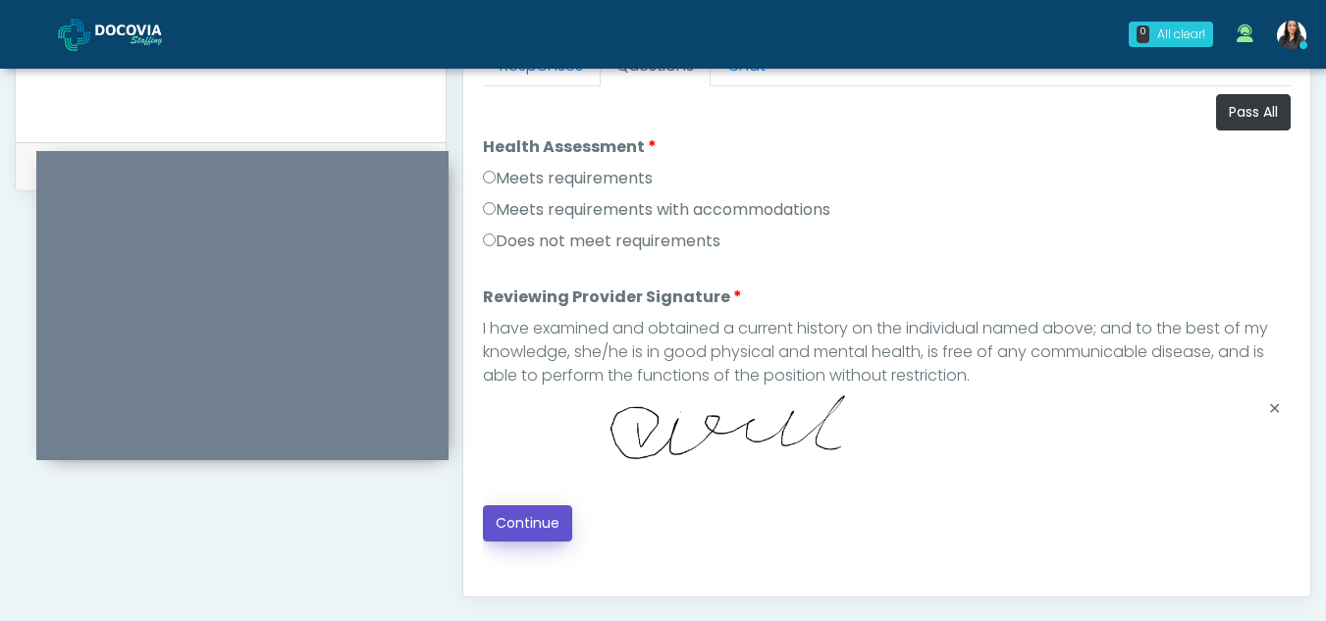
click at [525, 517] on button "Continue" at bounding box center [527, 523] width 89 height 36
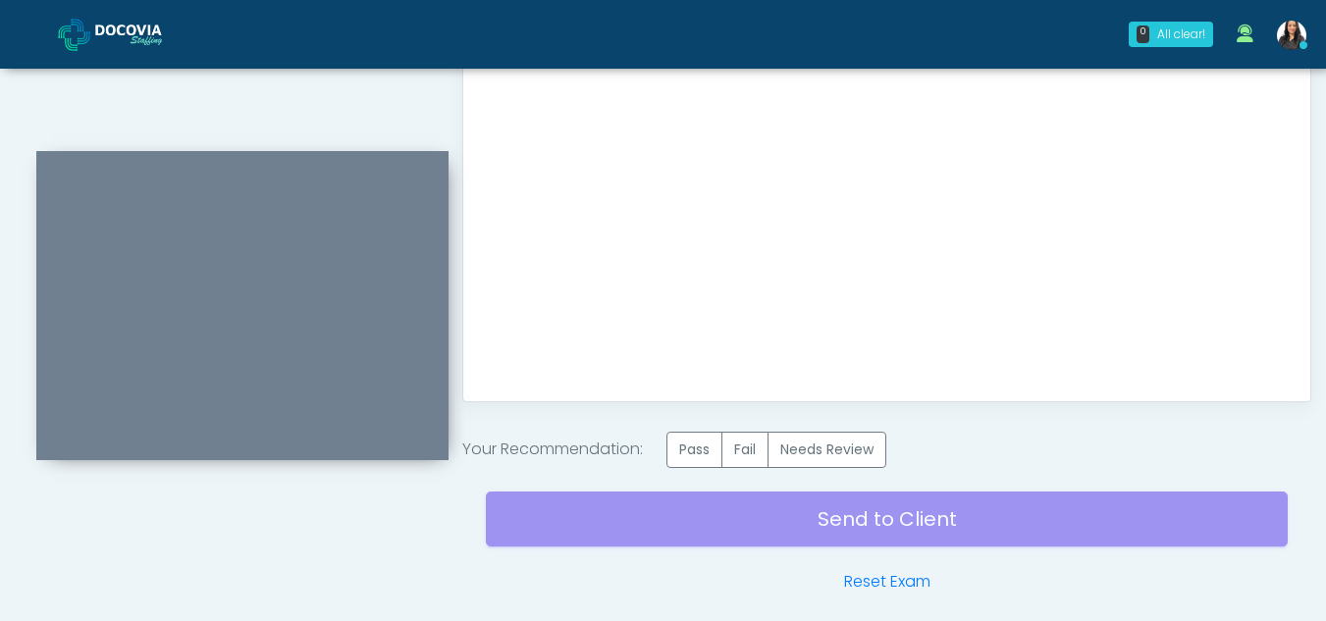
scroll to position [1177, 0]
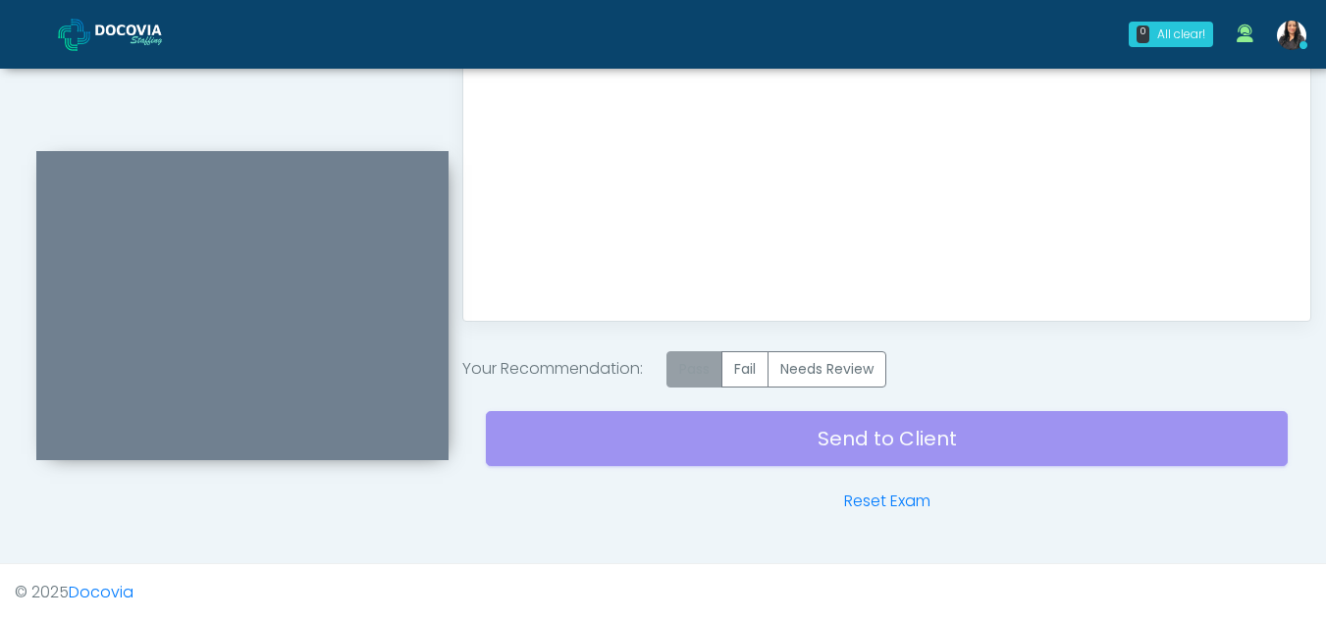
click at [701, 375] on label "Pass" at bounding box center [694, 369] width 56 height 36
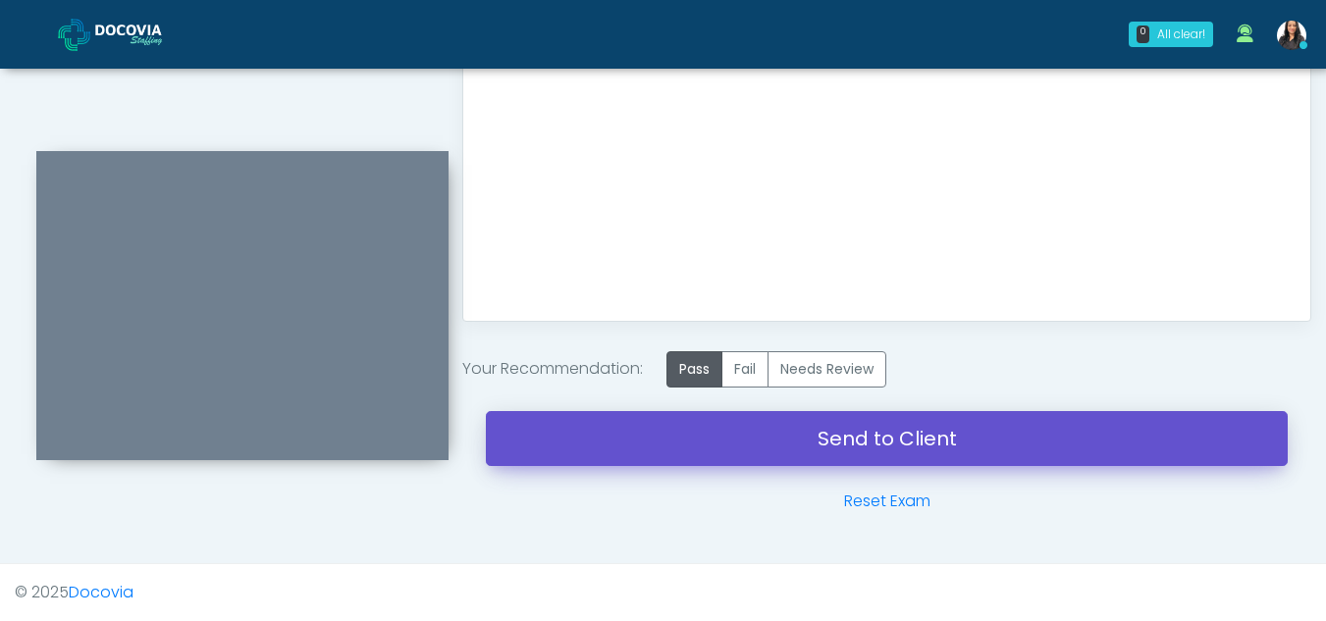
click at [896, 420] on link "Send to Client" at bounding box center [887, 438] width 802 height 55
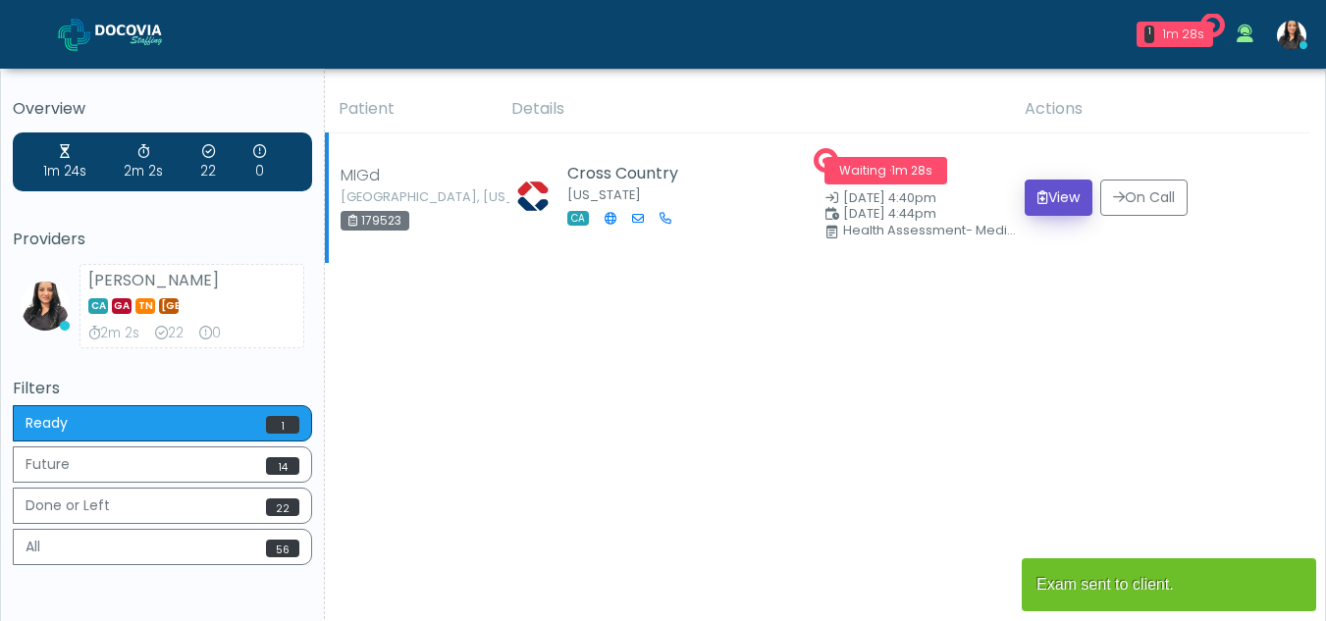
click at [1057, 189] on button "View" at bounding box center [1059, 198] width 68 height 36
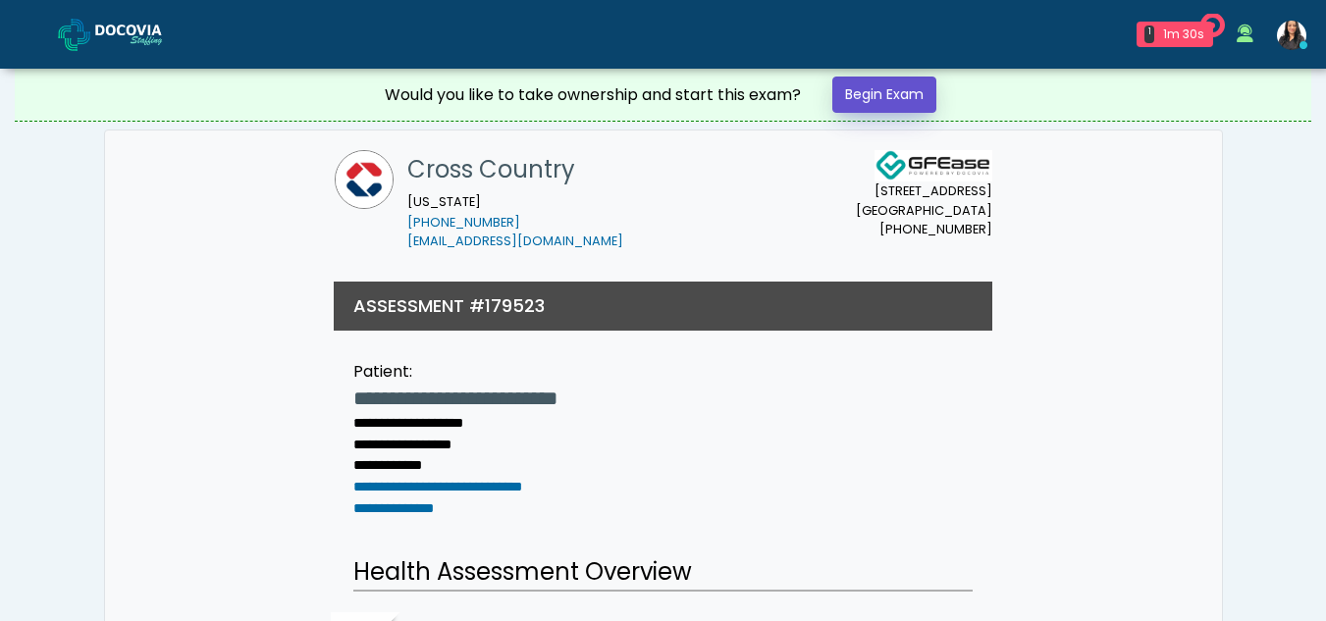
click at [905, 88] on link "Begin Exam" at bounding box center [884, 95] width 104 height 36
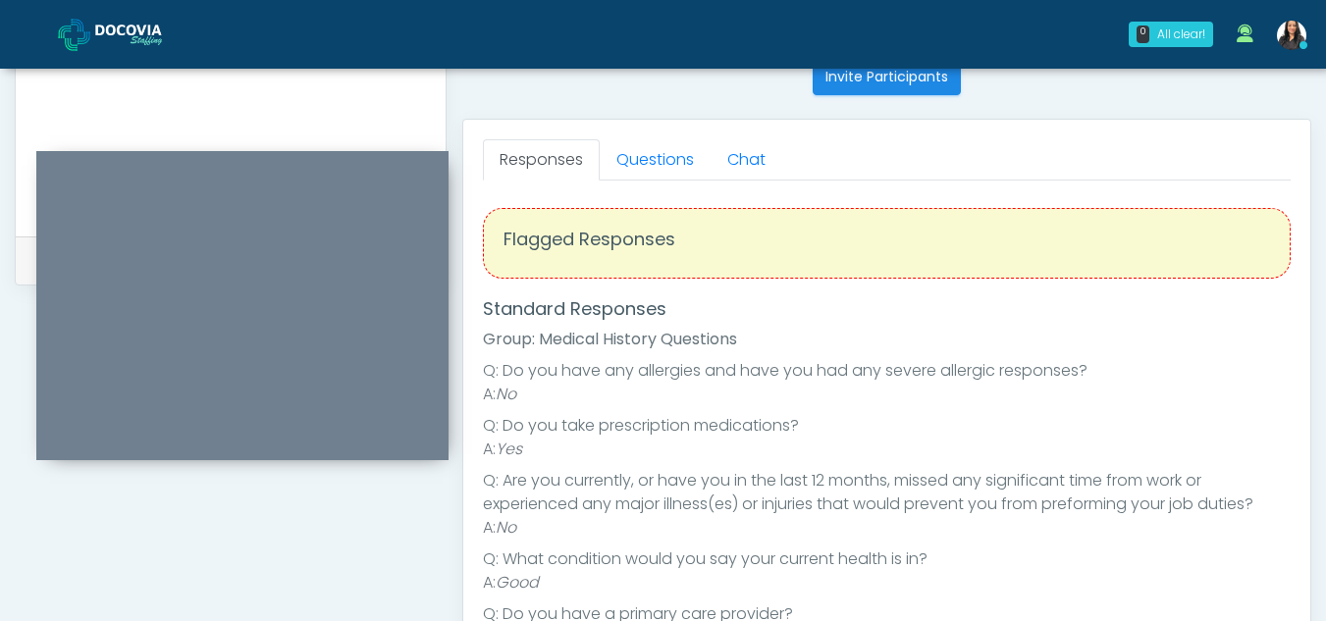
scroll to position [801, 0]
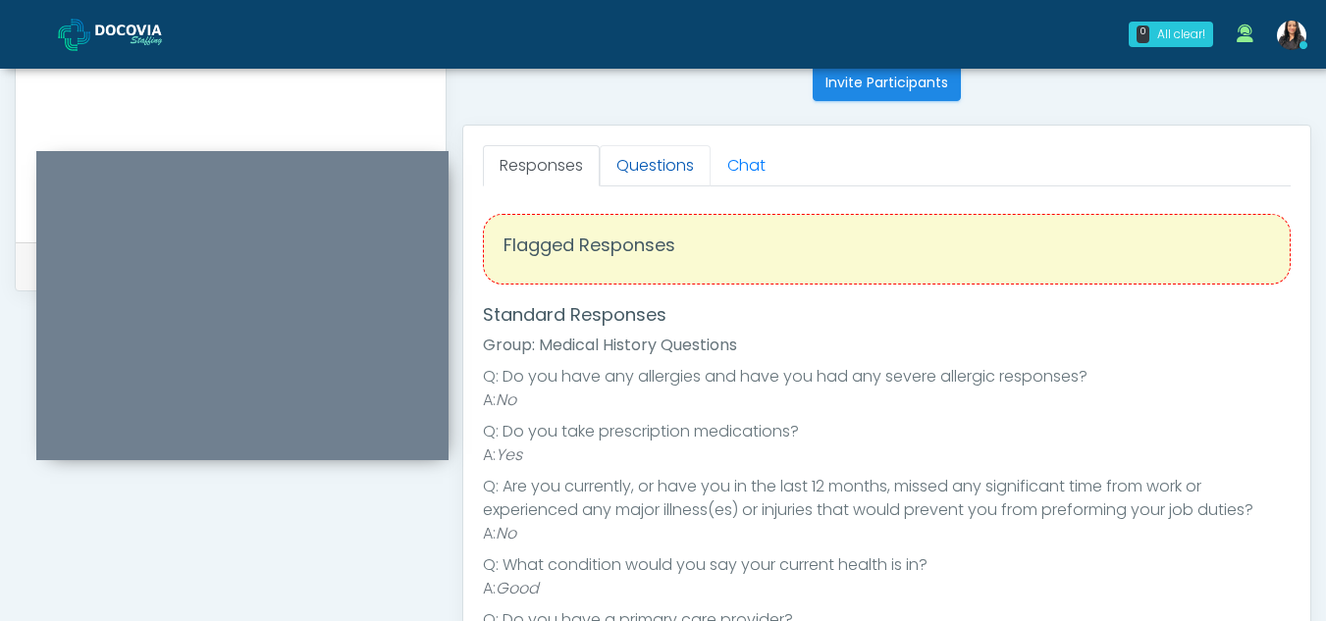
click at [643, 152] on link "Questions" at bounding box center [655, 165] width 111 height 41
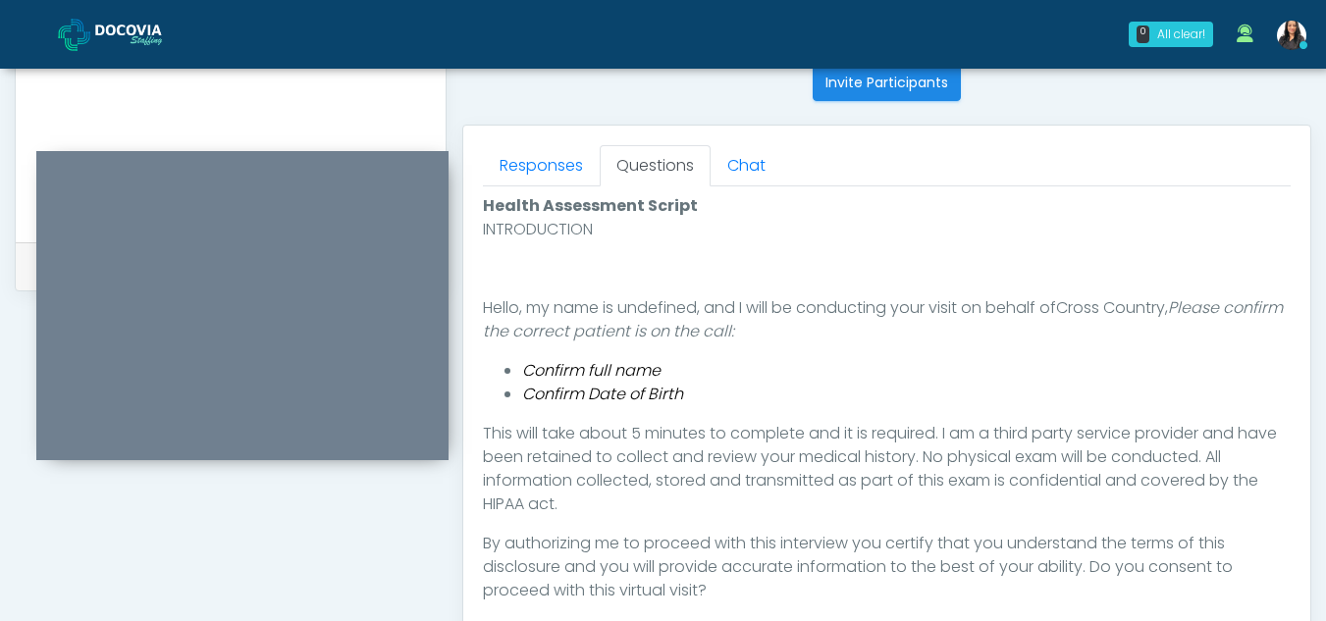
scroll to position [1132, 0]
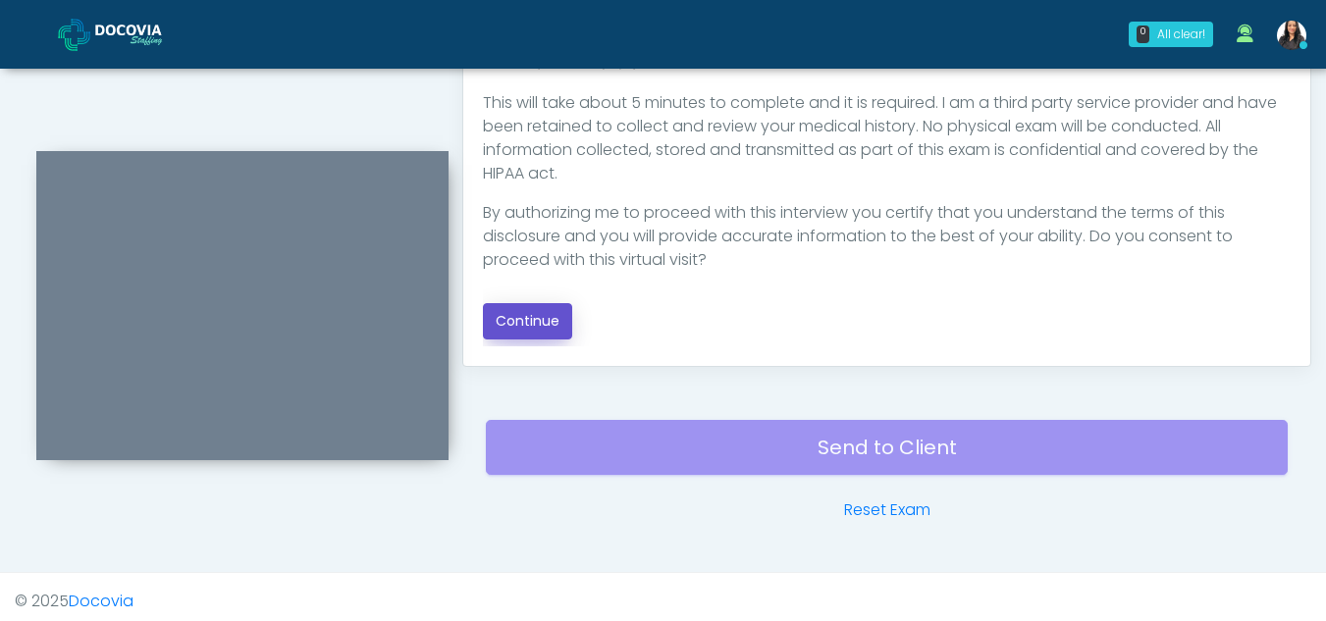
click at [531, 315] on button "Continue" at bounding box center [527, 321] width 89 height 36
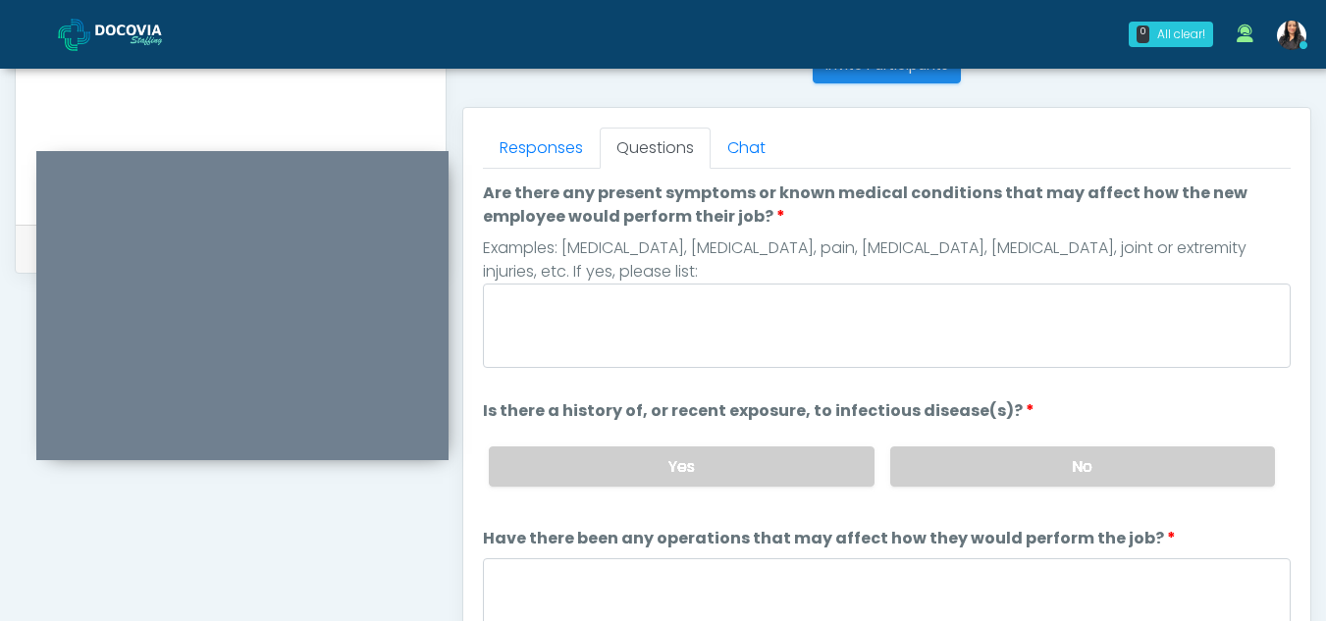
scroll to position [789, 0]
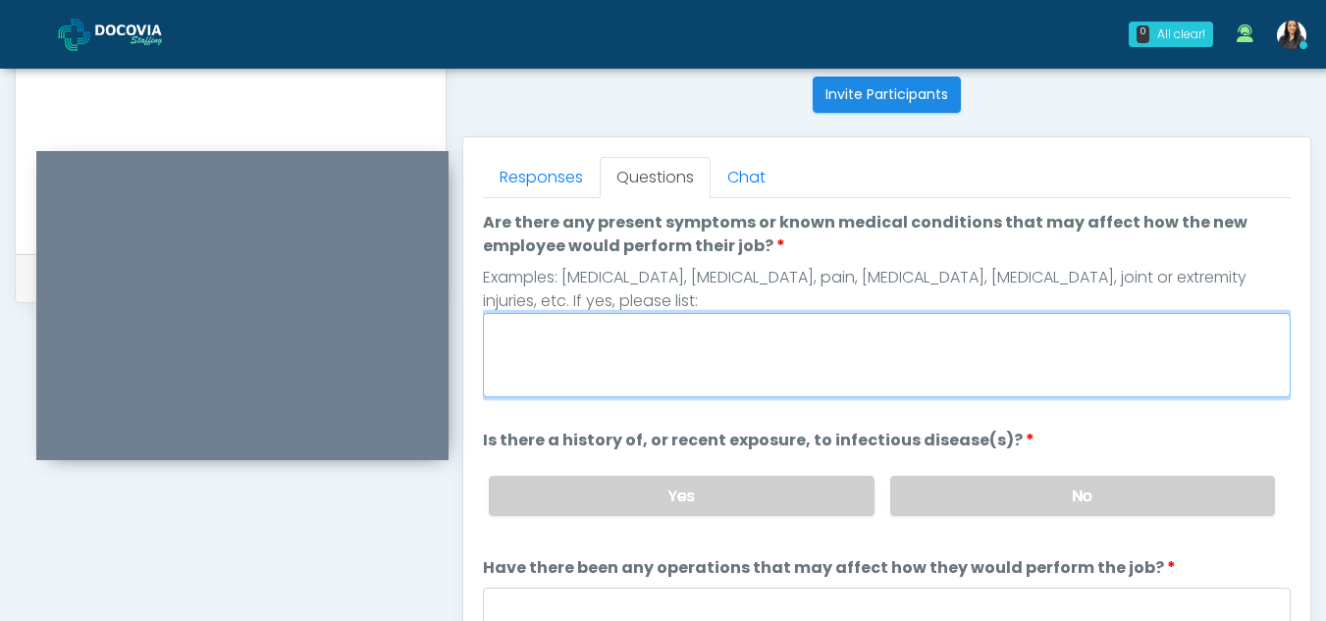
click at [595, 376] on textarea "Are there any present symptoms or known medical conditions that may affect how …" at bounding box center [887, 355] width 808 height 84
type textarea "**"
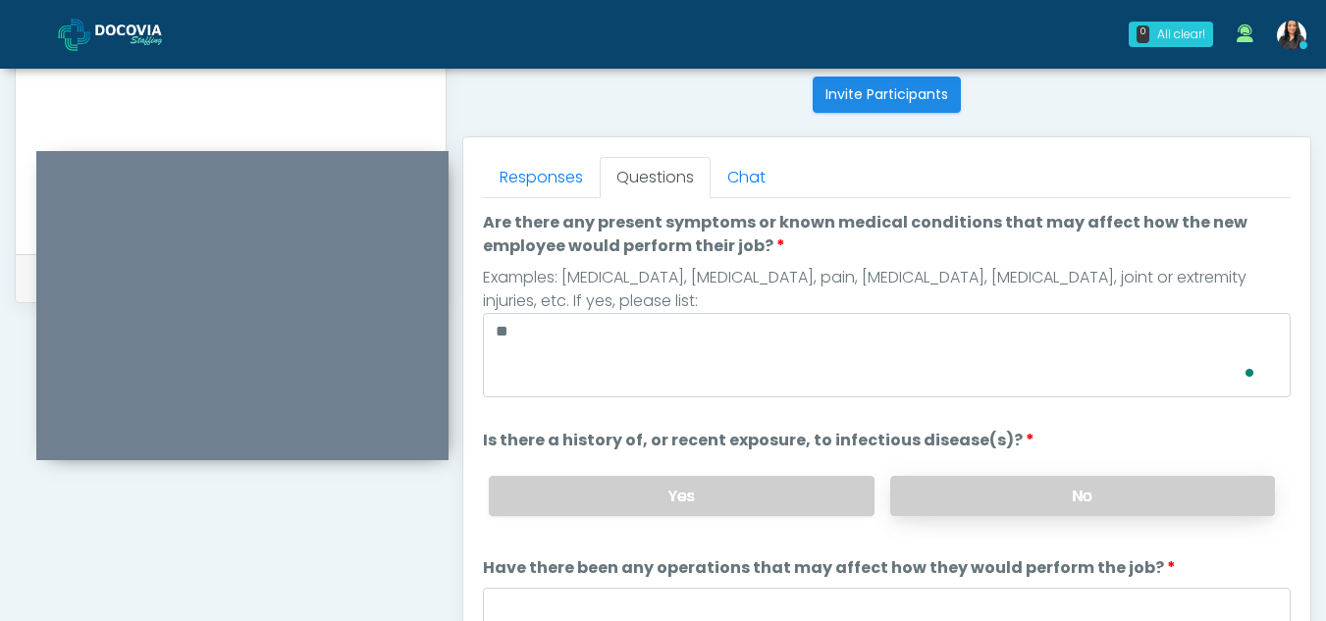
click at [1128, 499] on label "No" at bounding box center [1082, 496] width 385 height 40
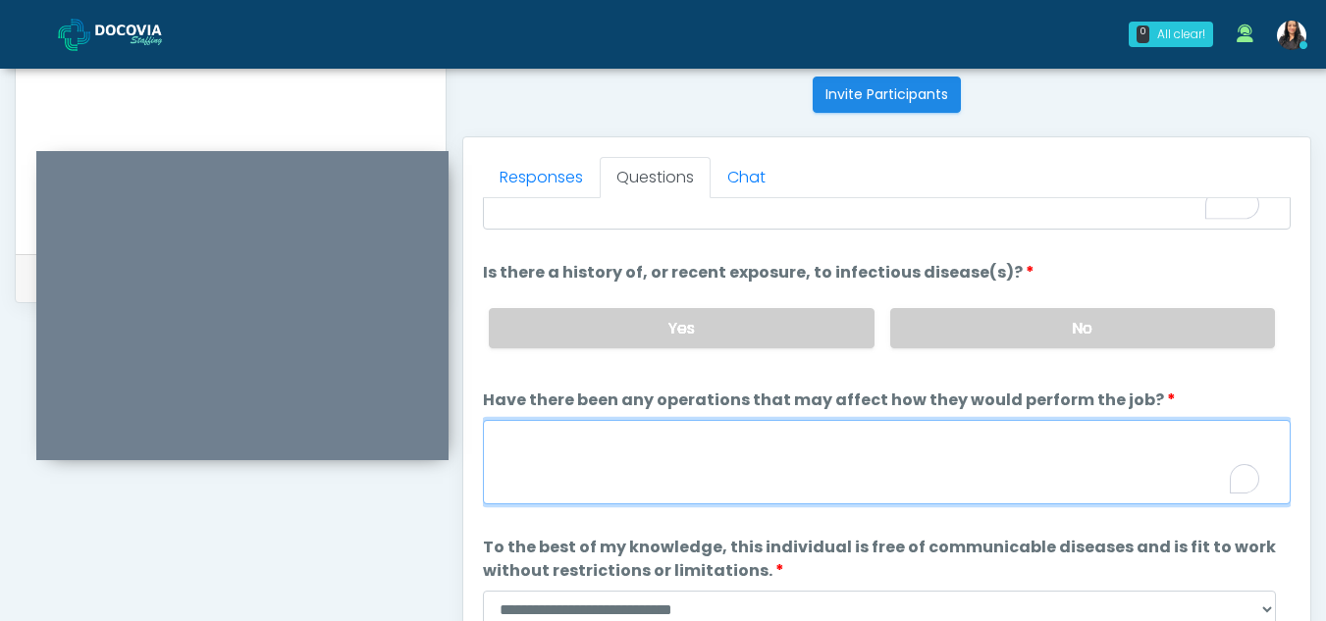
click at [599, 456] on textarea "Have there been any operations that may affect how they would perform the job?" at bounding box center [887, 462] width 808 height 84
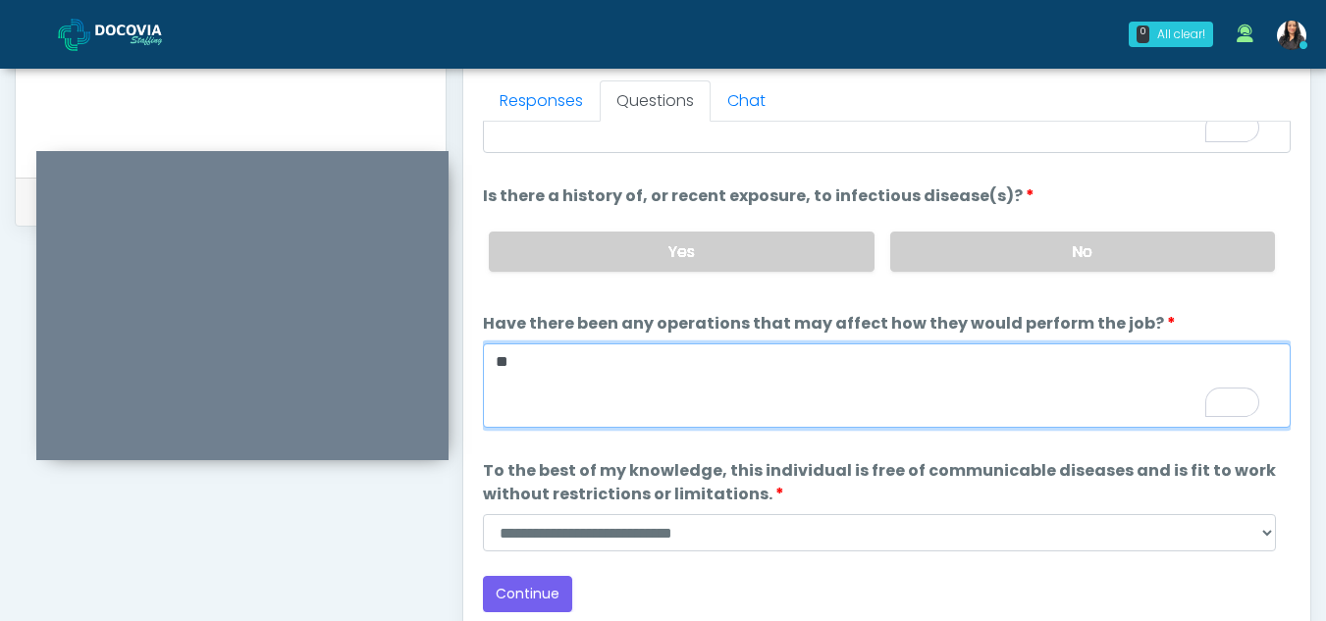
scroll to position [963, 0]
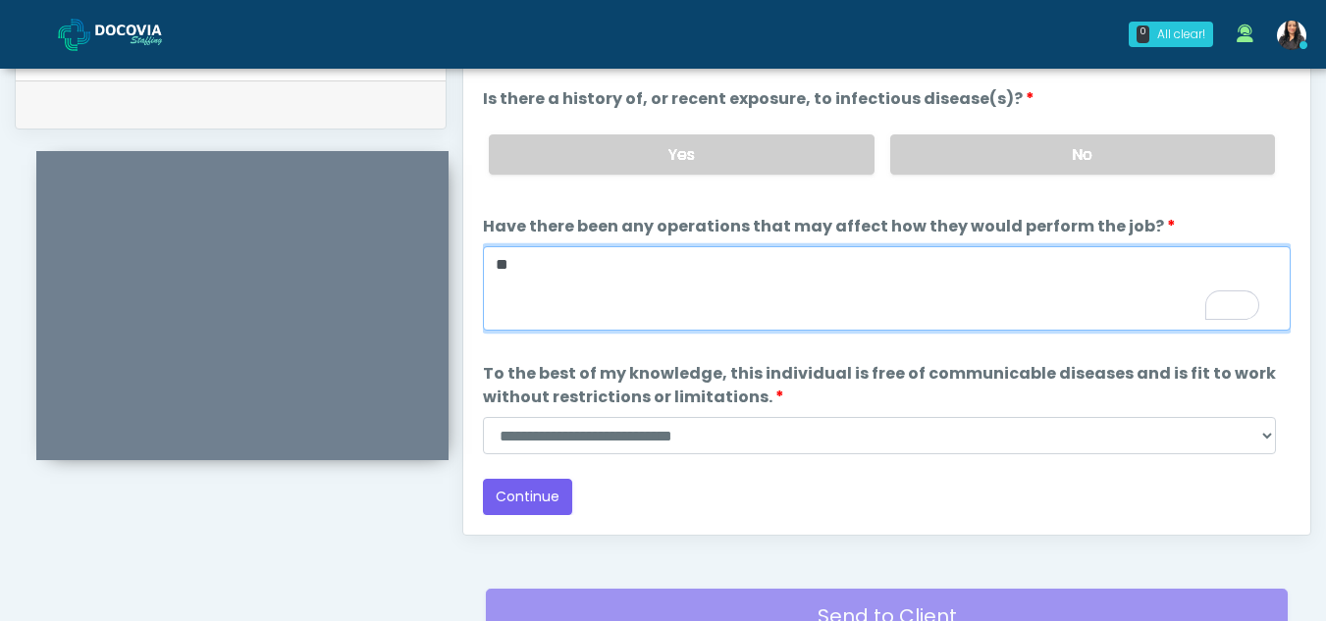
type textarea "**"
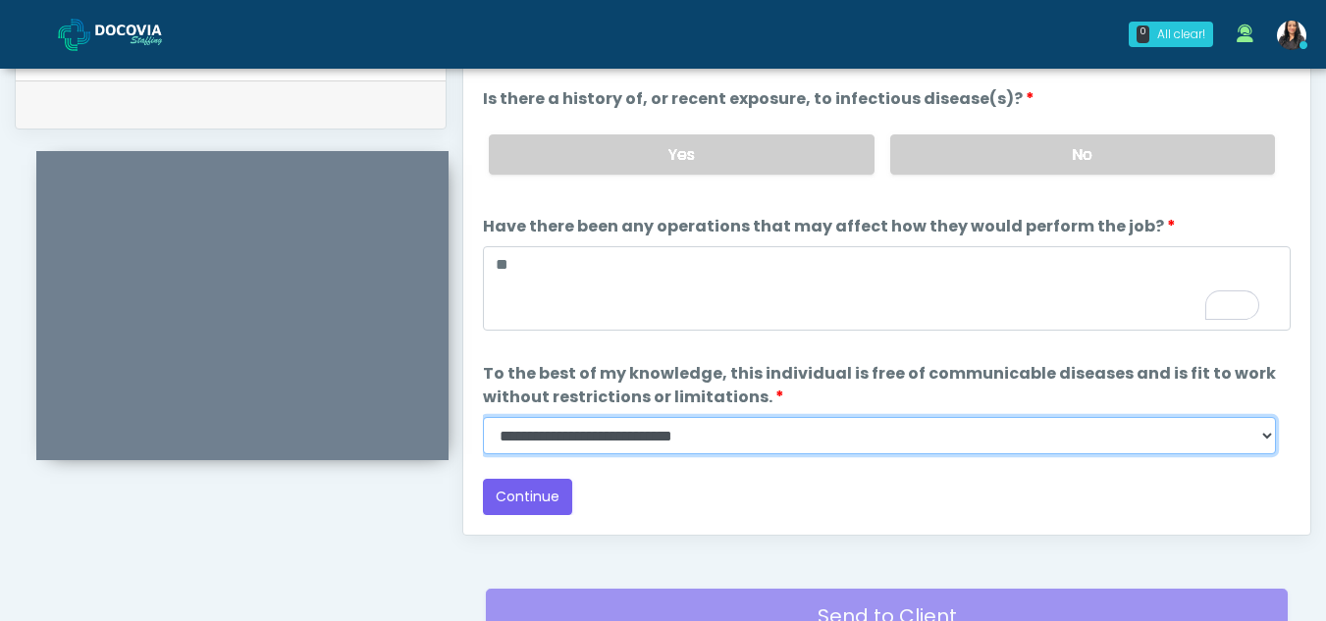
click at [1271, 433] on select "**********" at bounding box center [879, 435] width 793 height 37
select select "******"
click at [483, 417] on select "**********" at bounding box center [879, 435] width 793 height 37
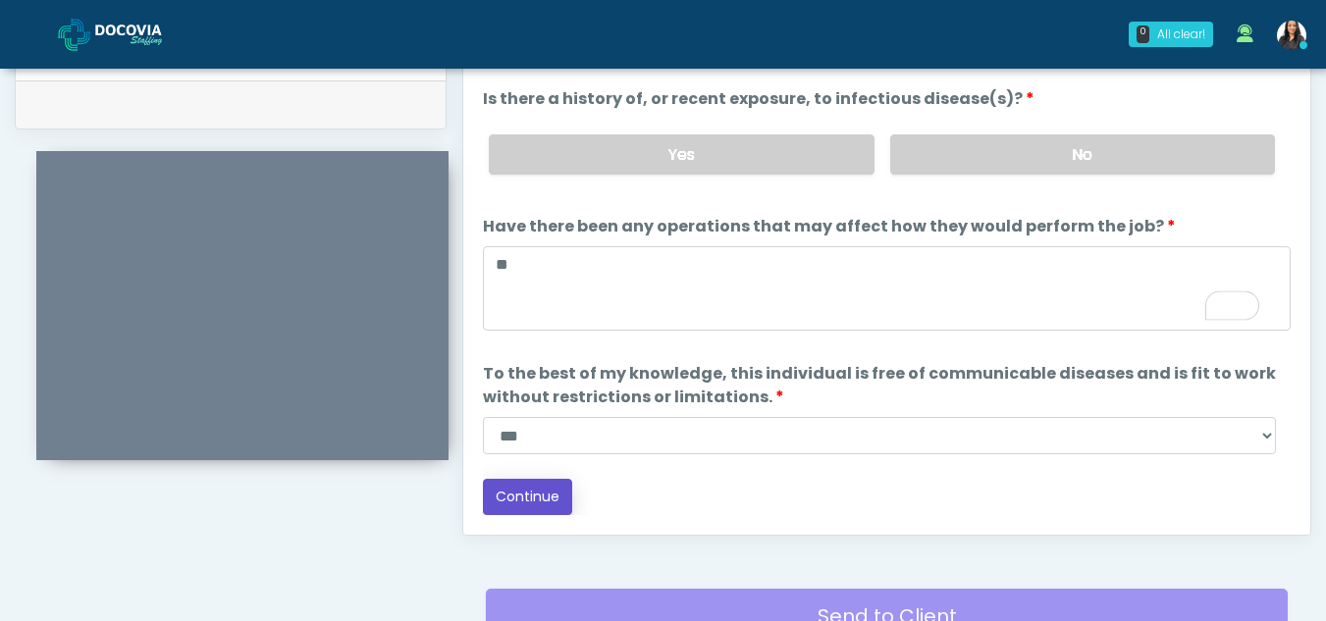
click at [522, 486] on button "Continue" at bounding box center [527, 497] width 89 height 36
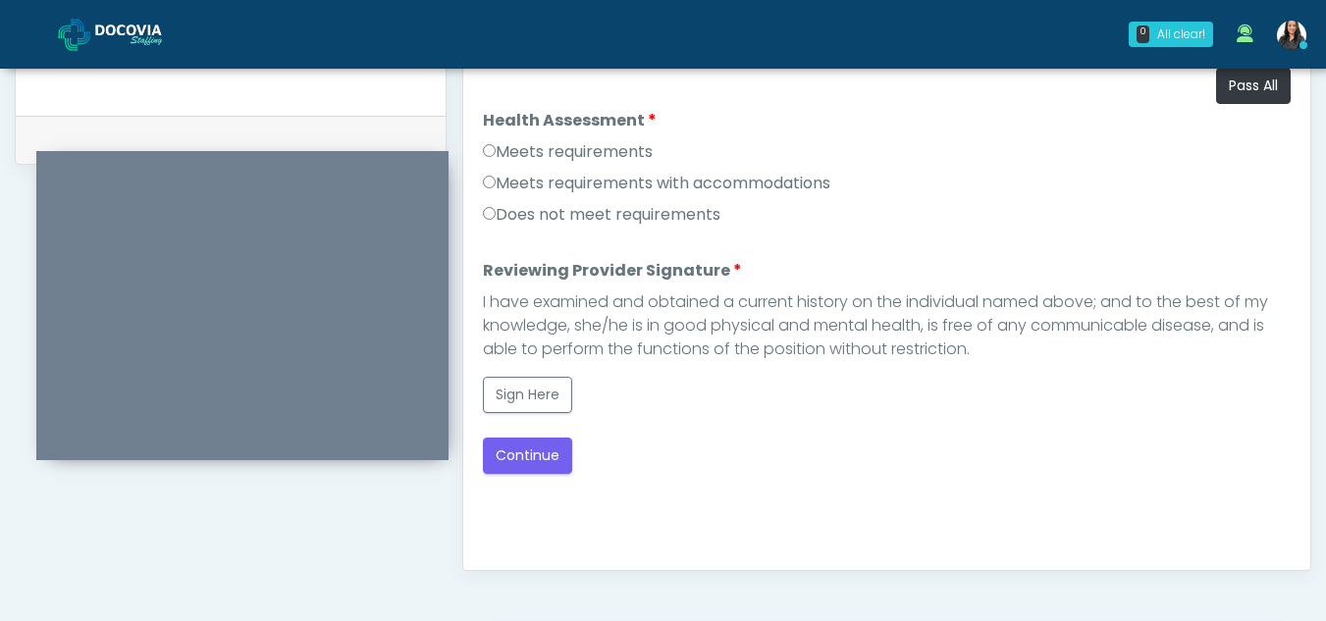
scroll to position [907, 0]
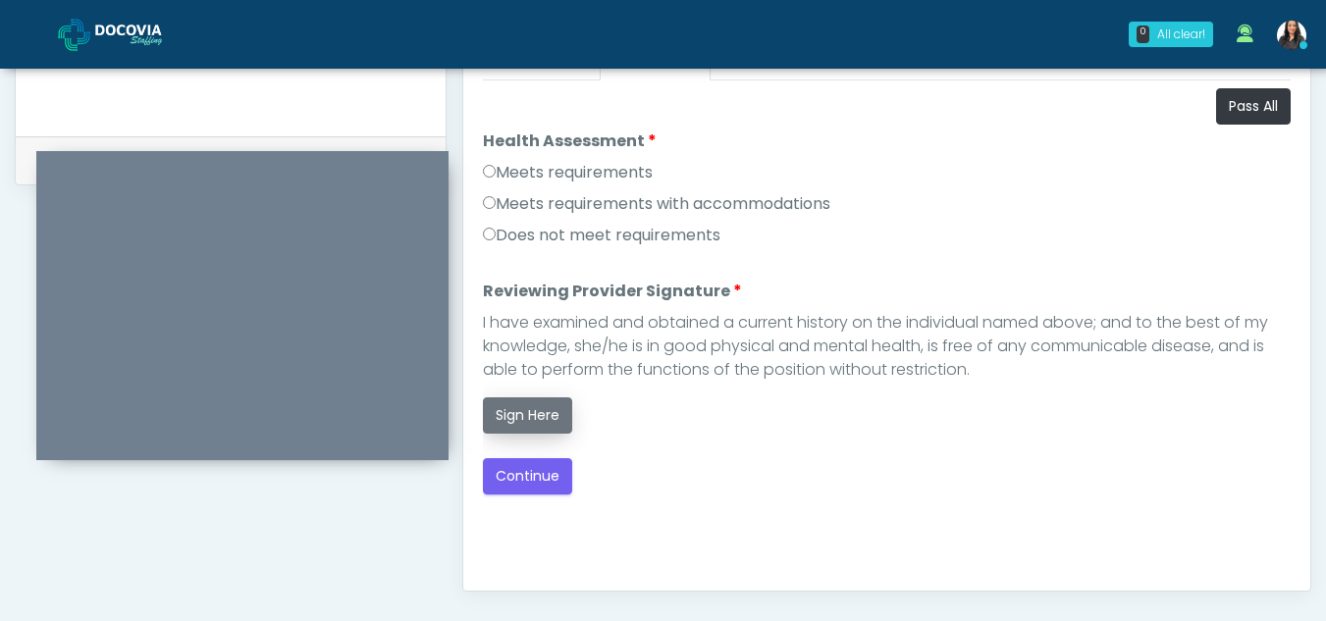
click at [520, 419] on button "Sign Here" at bounding box center [527, 415] width 89 height 36
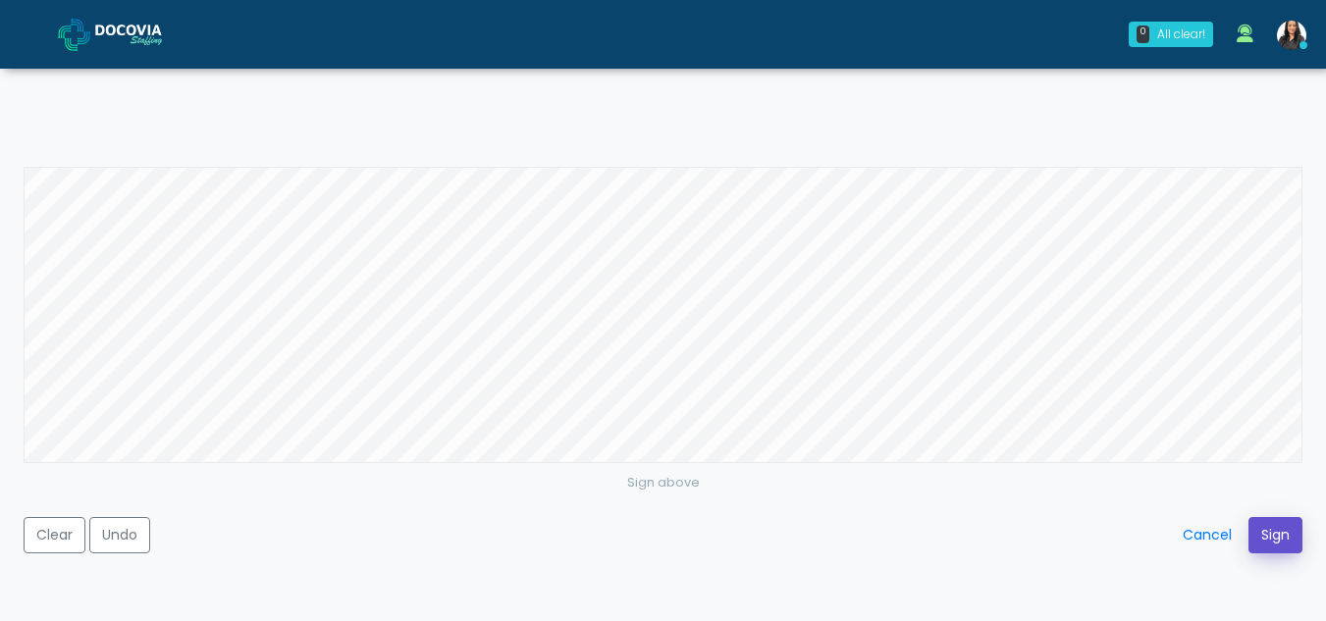
click at [1281, 539] on button "Sign" at bounding box center [1275, 535] width 54 height 36
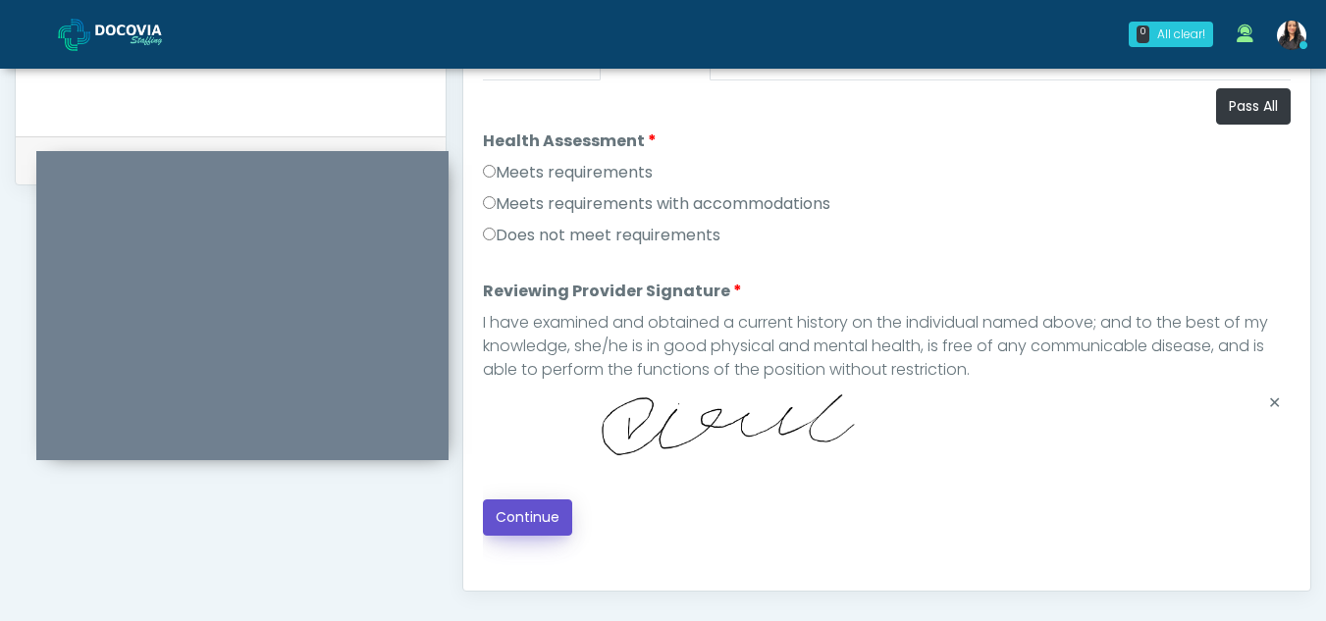
click at [536, 519] on button "Continue" at bounding box center [527, 518] width 89 height 36
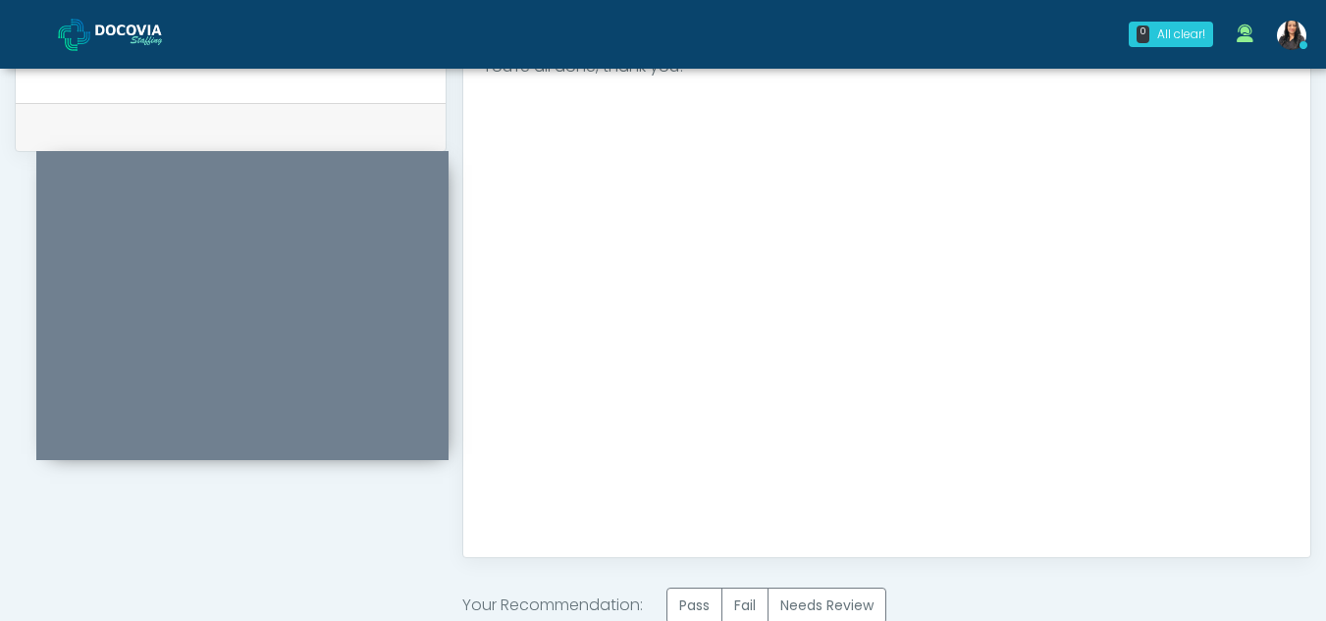
scroll to position [1177, 0]
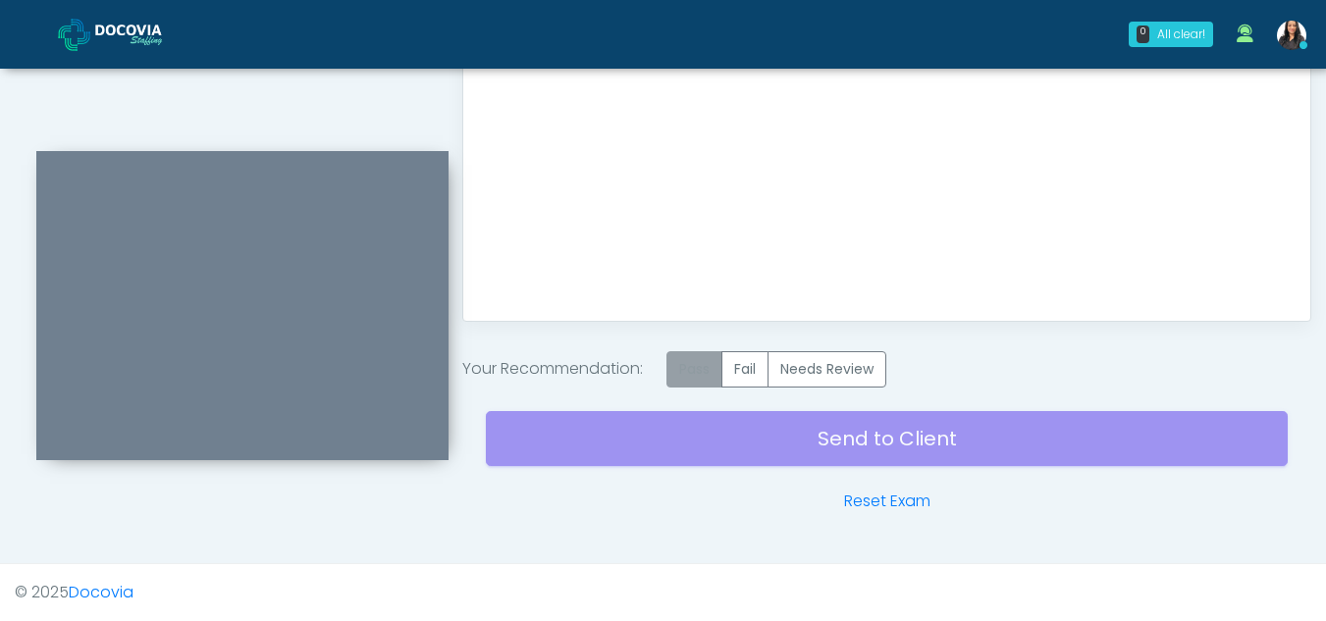
click at [697, 370] on label "Pass" at bounding box center [694, 369] width 56 height 36
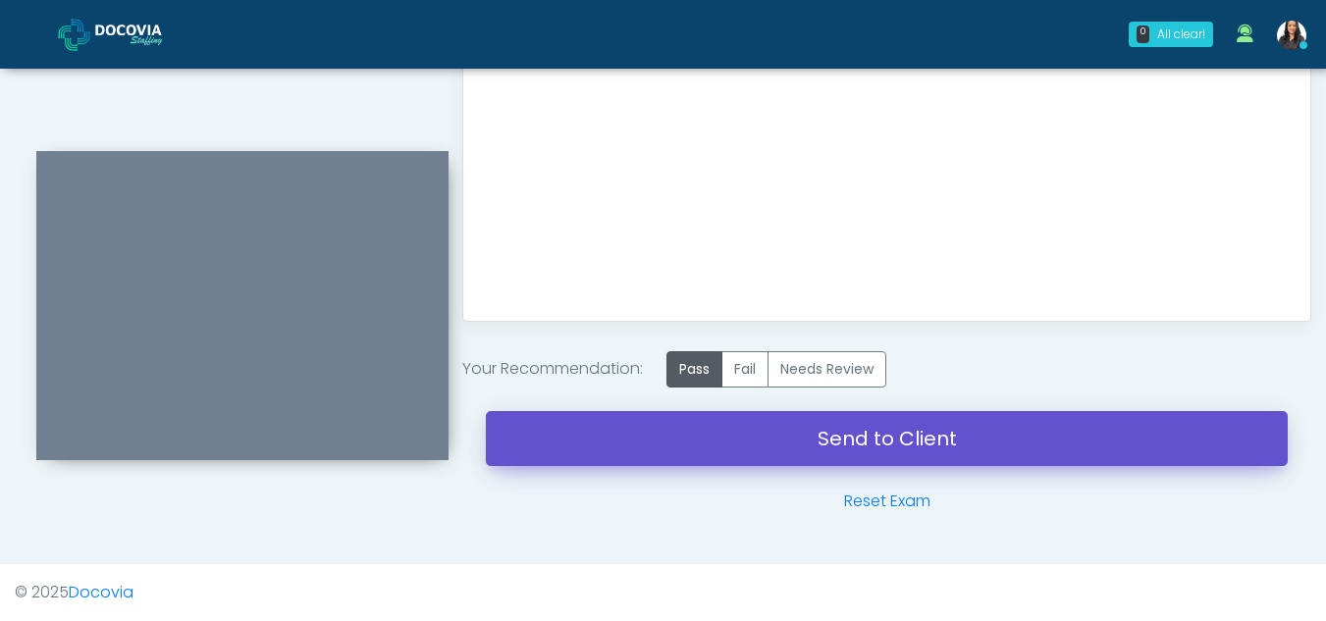
click at [905, 438] on link "Send to Client" at bounding box center [887, 438] width 802 height 55
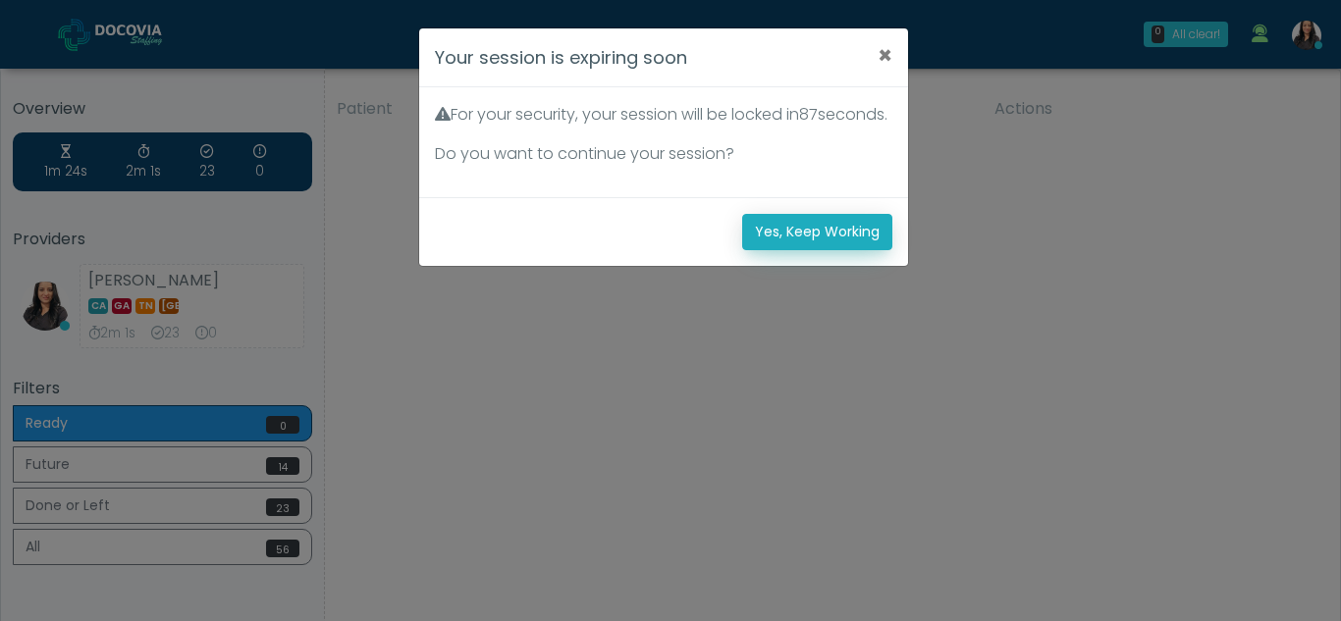
click at [831, 250] on button "Yes, Keep Working" at bounding box center [817, 232] width 150 height 36
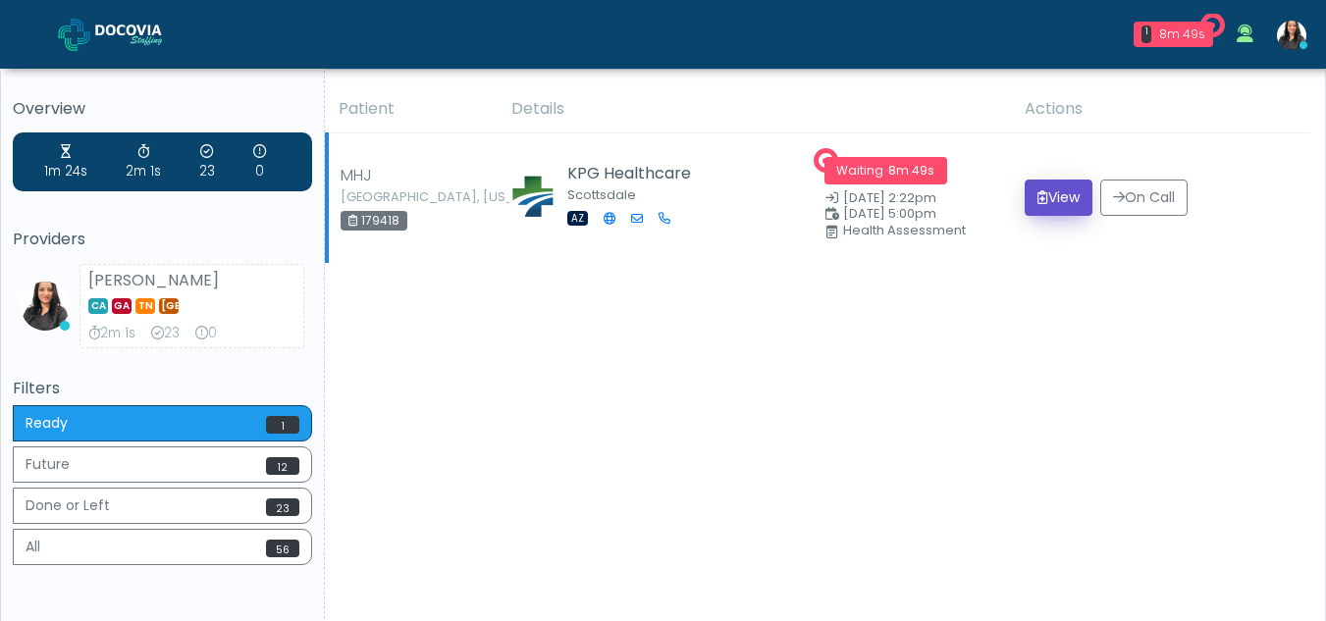
click at [1057, 198] on button "View" at bounding box center [1059, 198] width 68 height 36
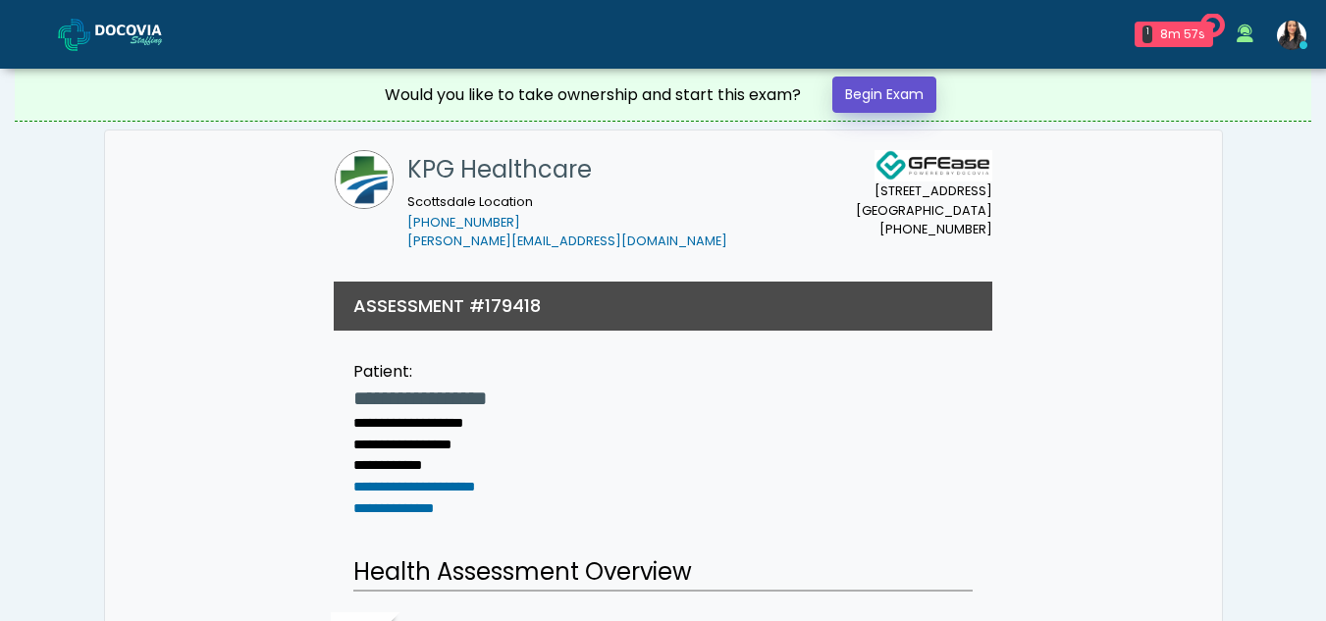
click at [899, 96] on link "Begin Exam" at bounding box center [884, 95] width 104 height 36
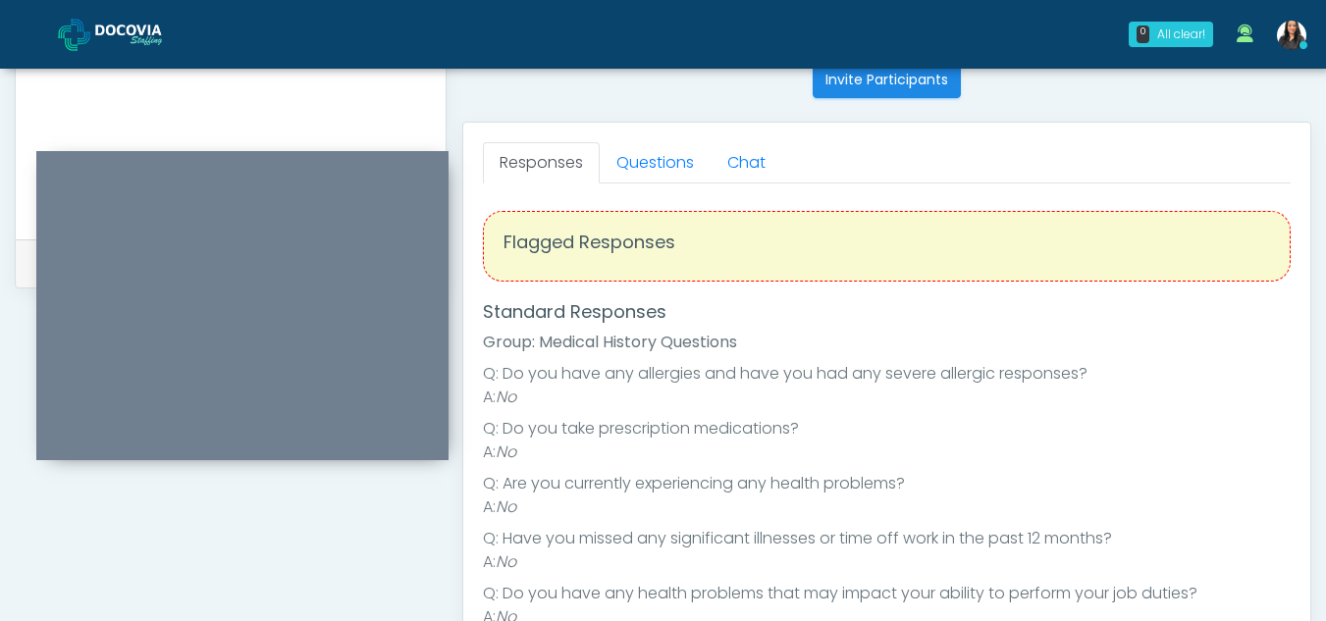
scroll to position [771, 0]
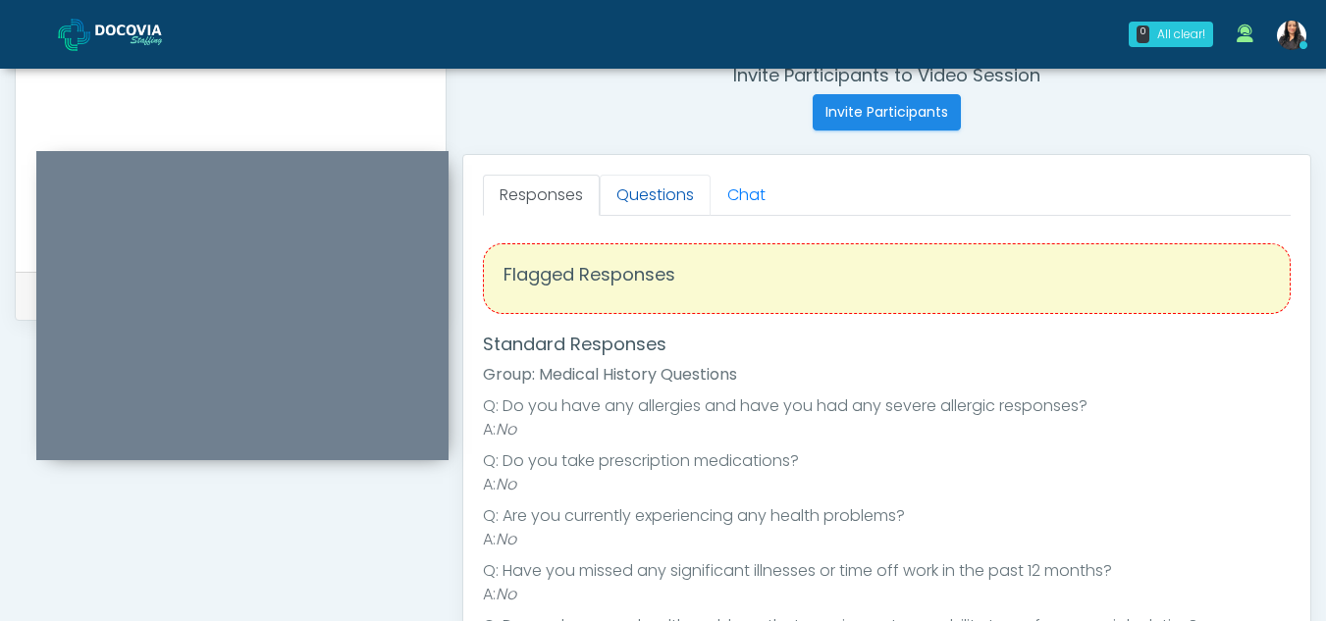
click at [697, 185] on link "Questions" at bounding box center [655, 195] width 111 height 41
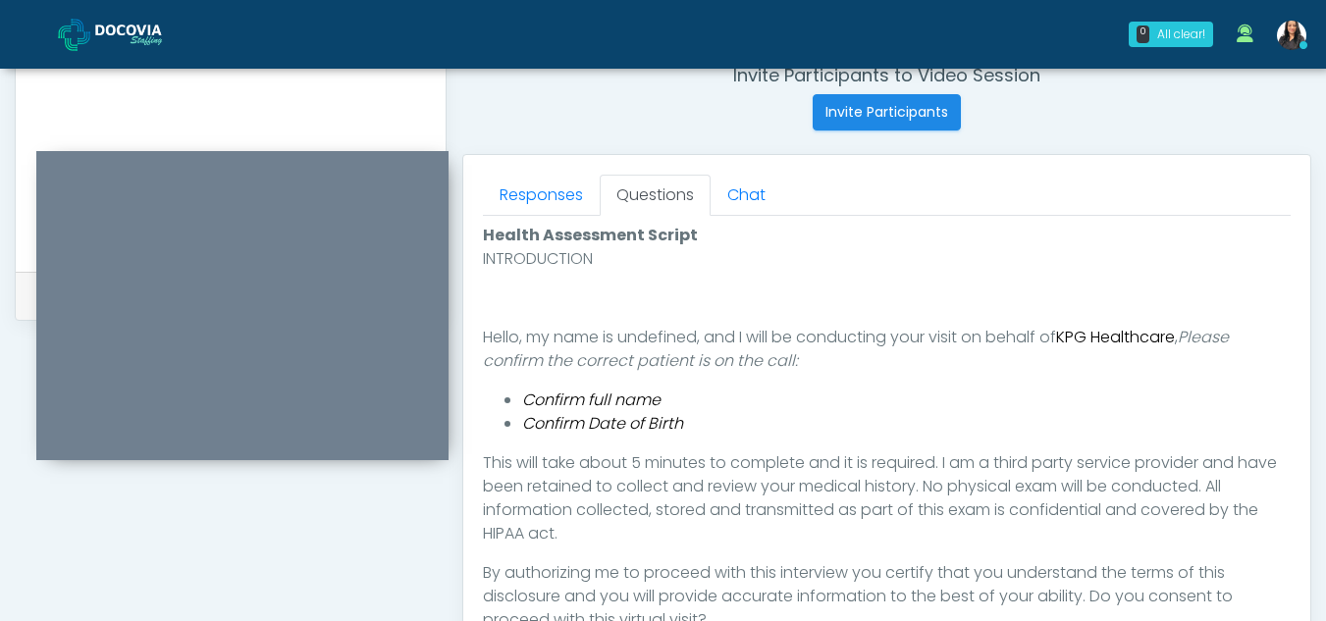
scroll to position [1058, 0]
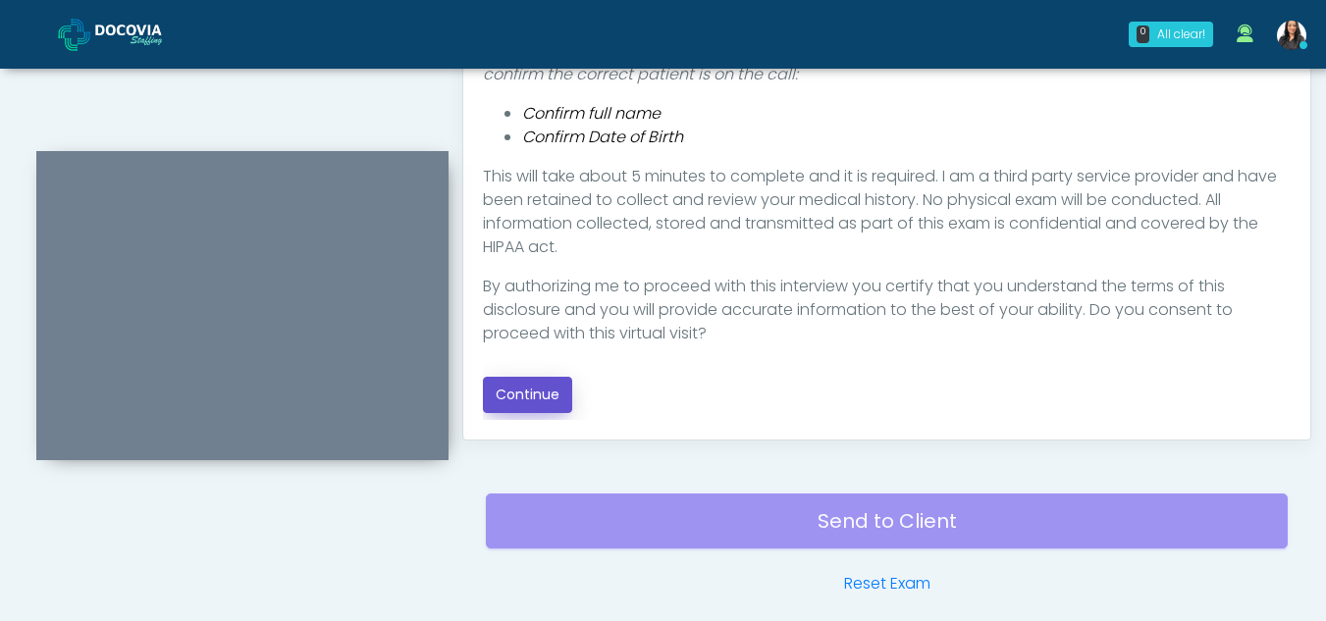
click at [542, 390] on button "Continue" at bounding box center [527, 395] width 89 height 36
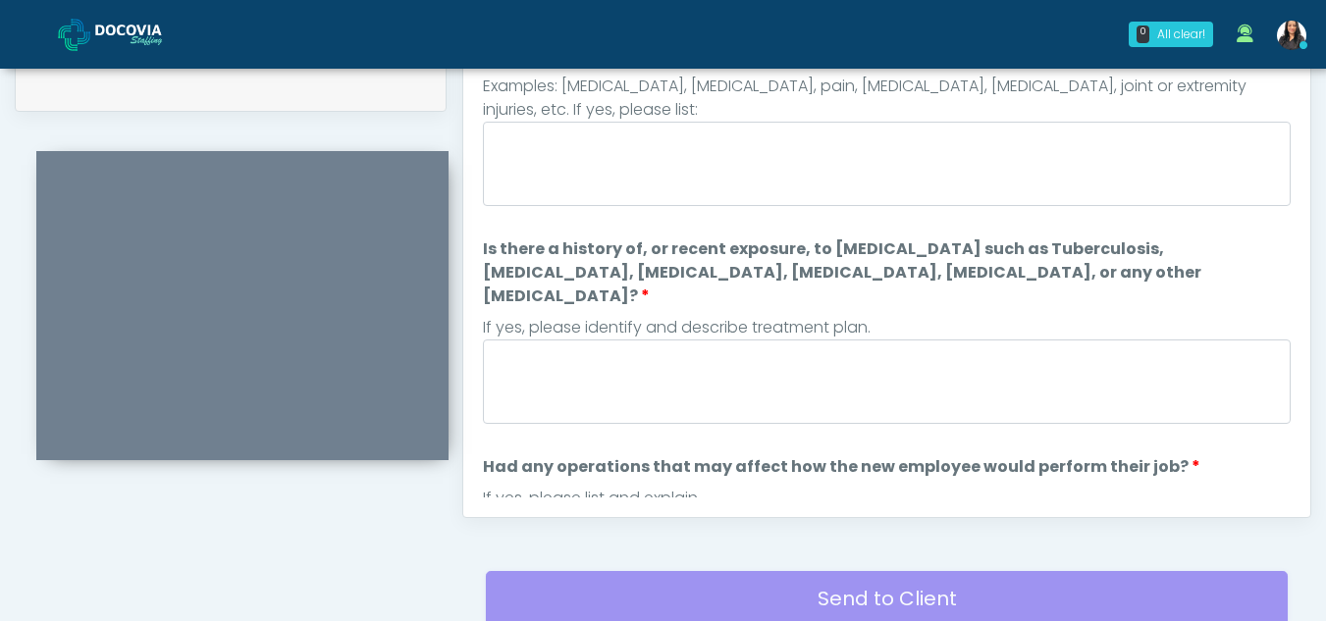
scroll to position [804, 0]
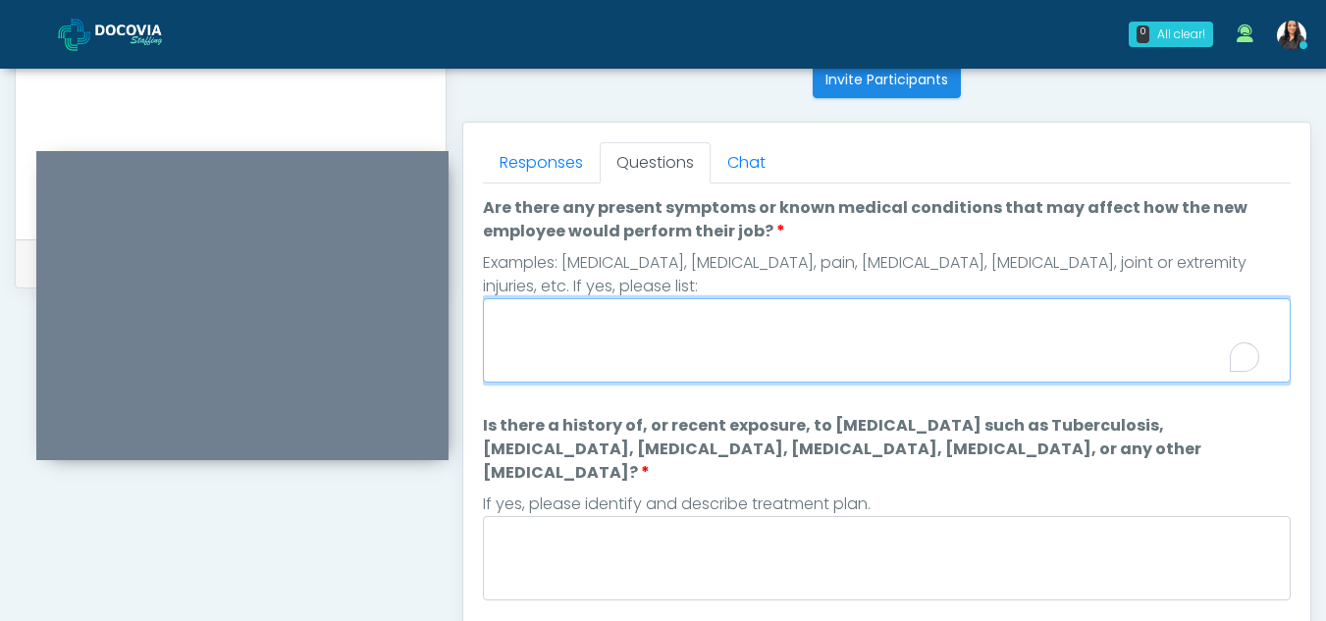
click at [595, 354] on textarea "Are there any present symptoms or known medical conditions that may affect how …" at bounding box center [887, 340] width 808 height 84
type textarea "**"
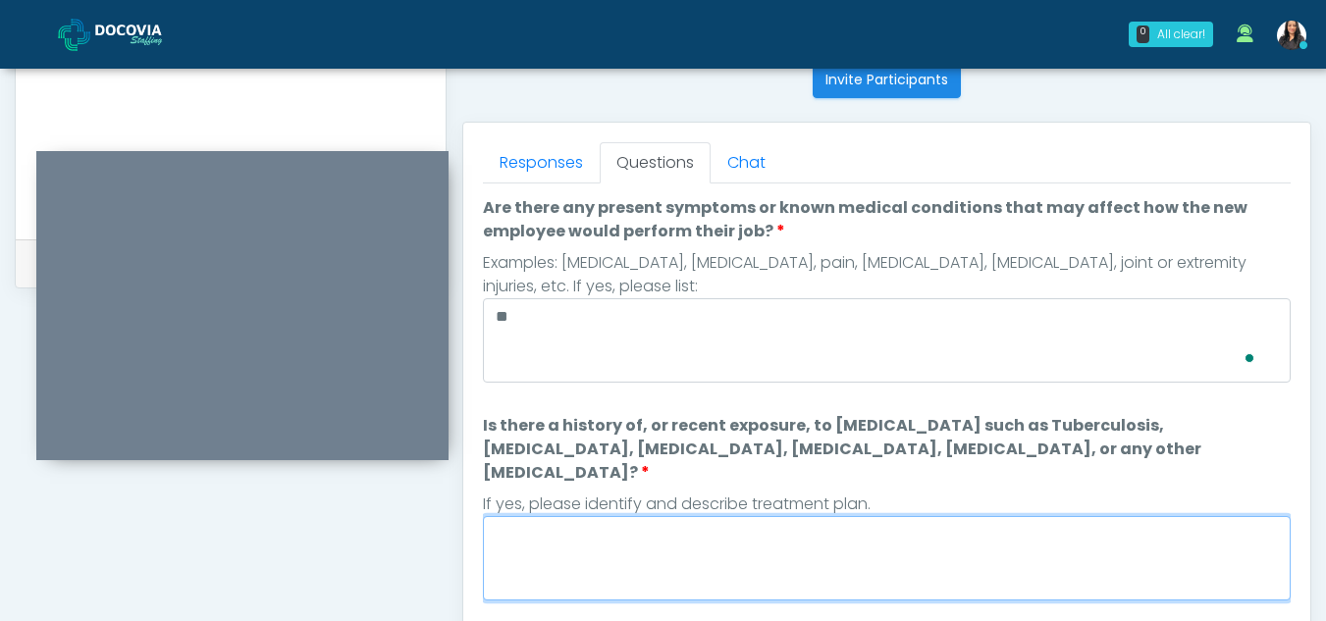
click at [643, 537] on textarea "Is there a history of, or recent exposure, to infectious diseases such as Tuber…" at bounding box center [887, 558] width 808 height 84
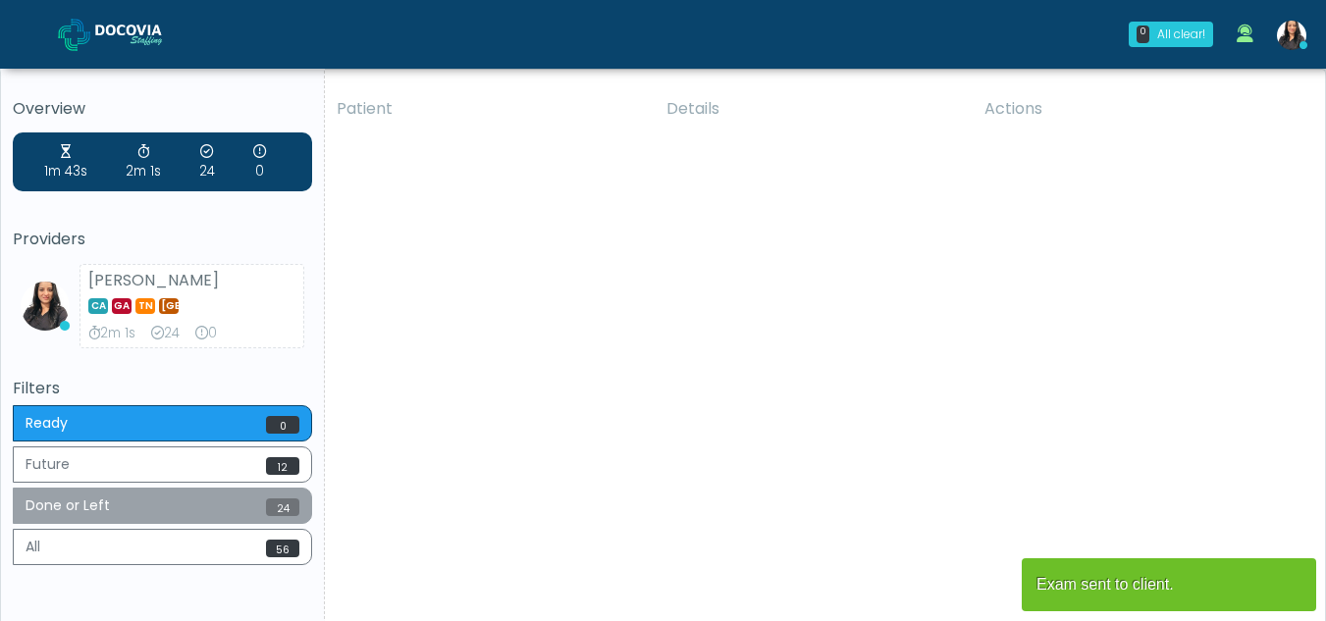
click at [116, 507] on button "Done or Left 24" at bounding box center [162, 506] width 299 height 36
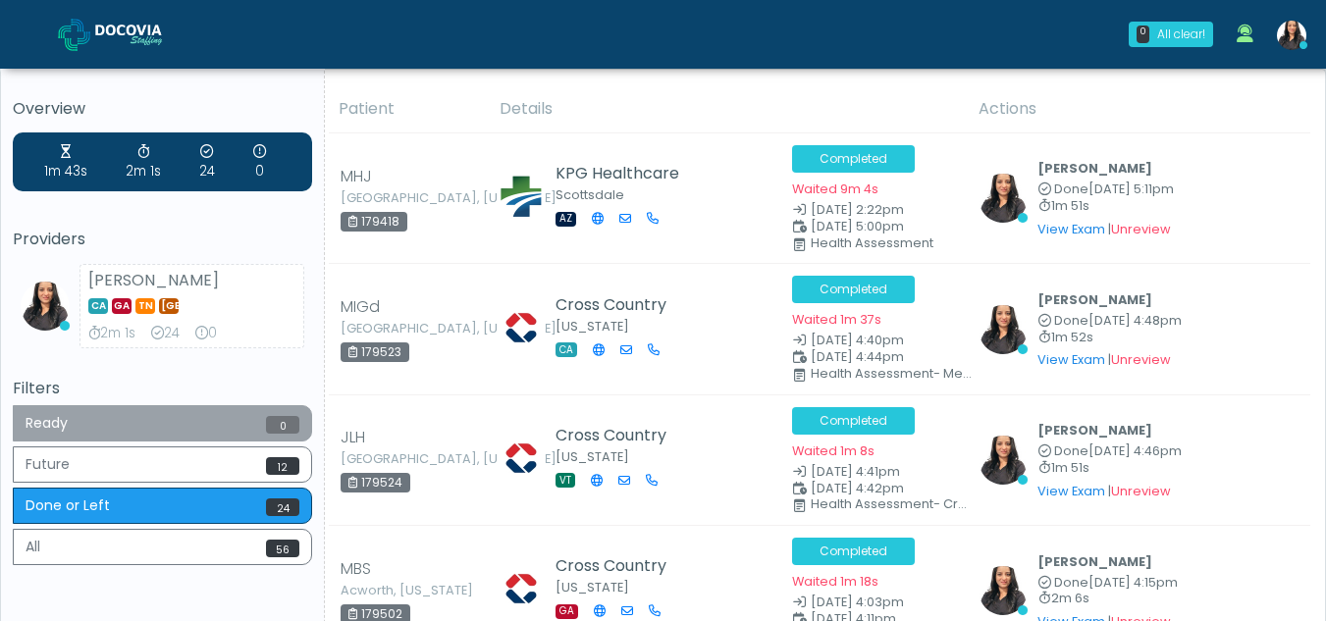
click at [119, 426] on button "Ready 0" at bounding box center [162, 423] width 299 height 36
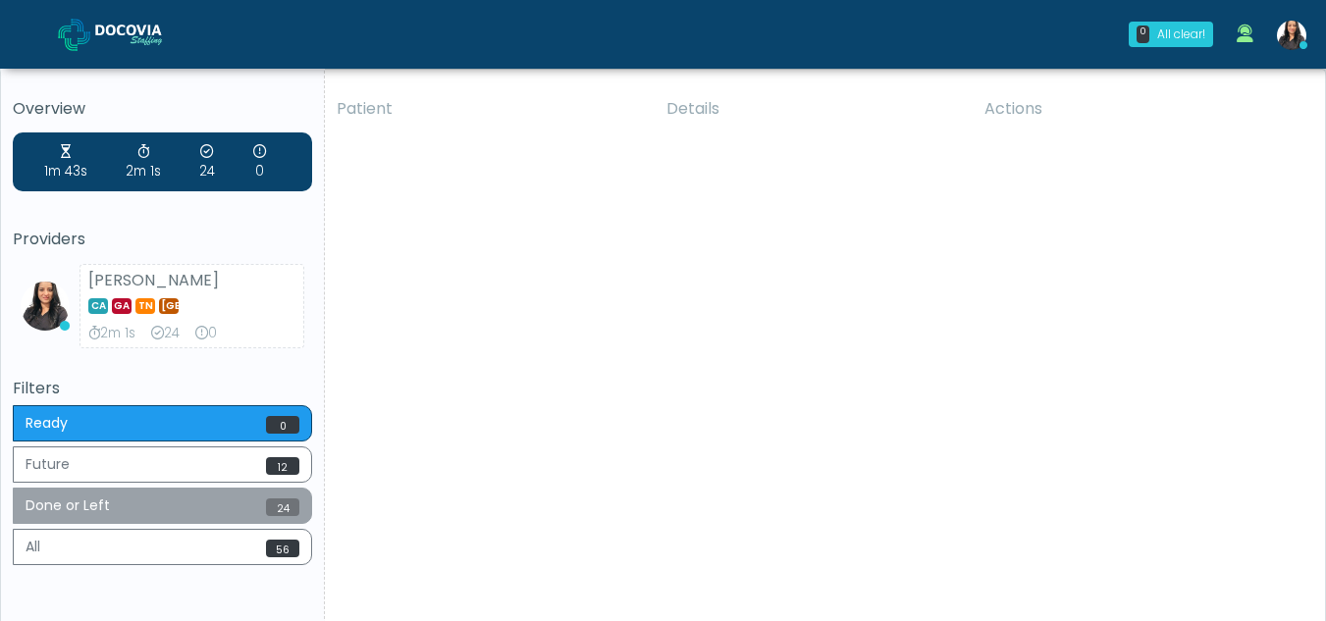
click at [154, 503] on button "Done or Left 24" at bounding box center [162, 506] width 299 height 36
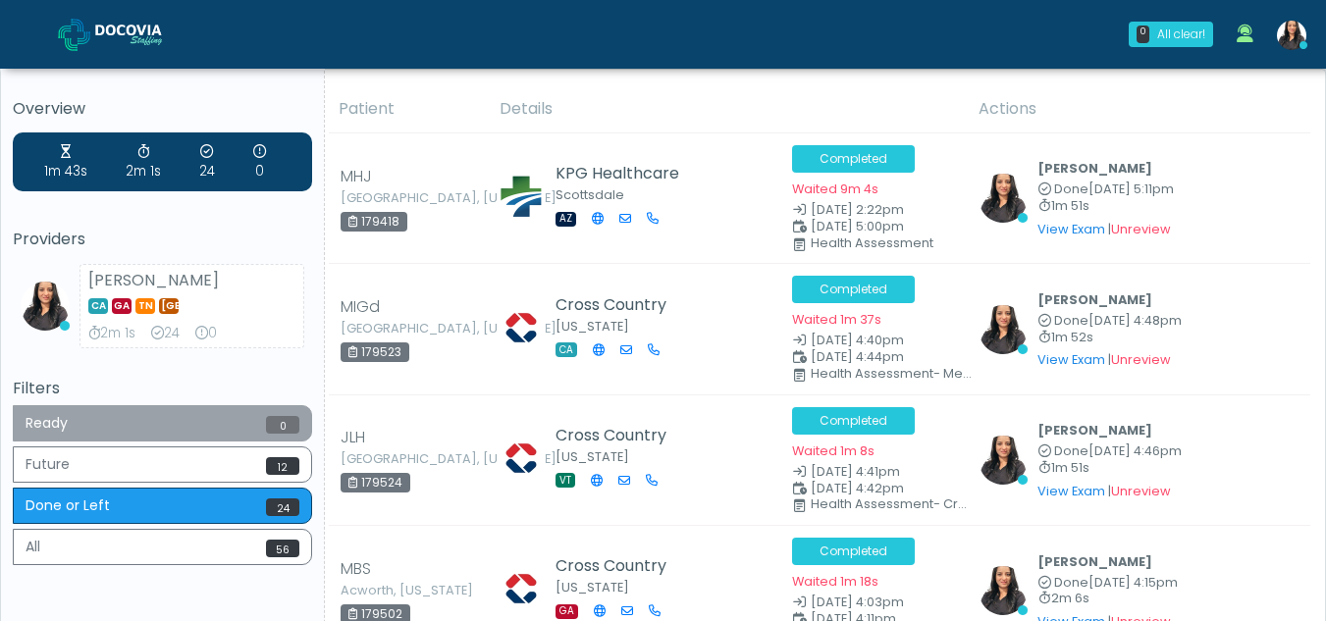
click at [161, 405] on button "Ready 0" at bounding box center [162, 423] width 299 height 36
